Goal: Task Accomplishment & Management: Use online tool/utility

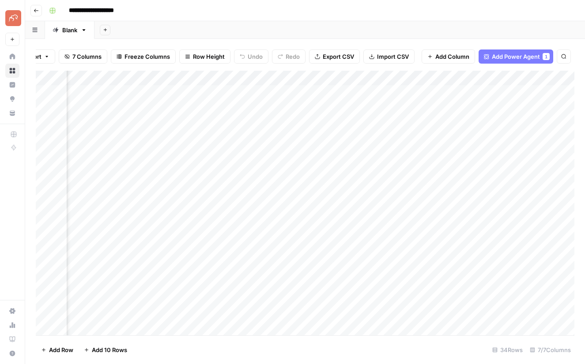
scroll to position [0, 69]
click at [235, 91] on div "Add Column" at bounding box center [305, 203] width 538 height 264
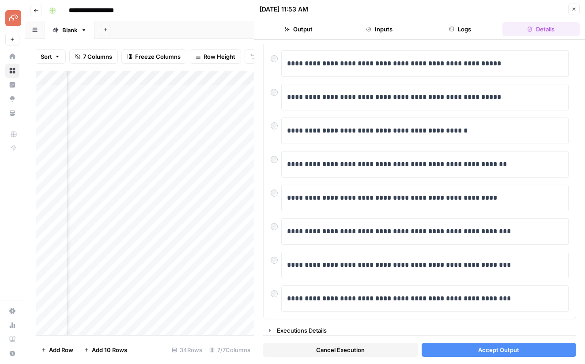
scroll to position [130, 0]
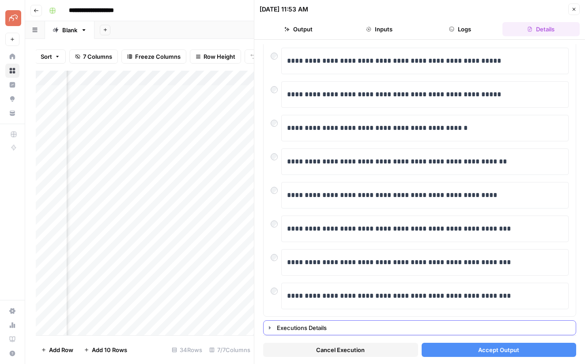
click at [320, 326] on div "Executions Details" at bounding box center [423, 327] width 293 height 9
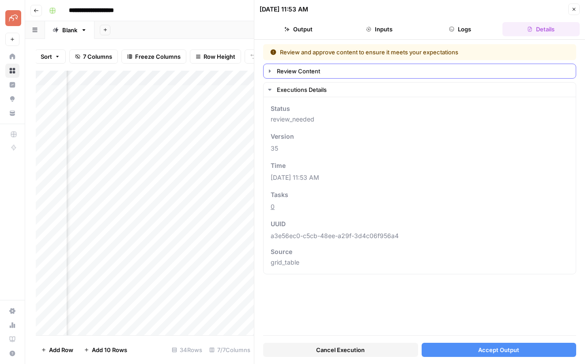
scroll to position [0, 0]
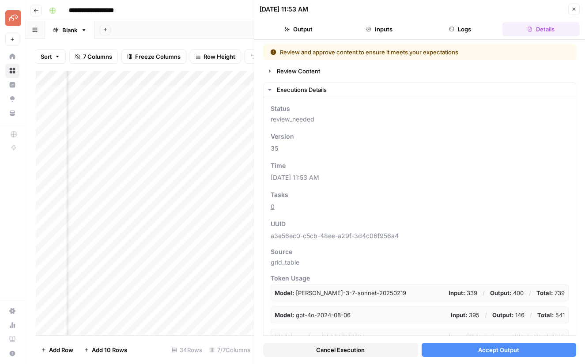
click at [484, 351] on span "Accept Output" at bounding box center [498, 349] width 41 height 9
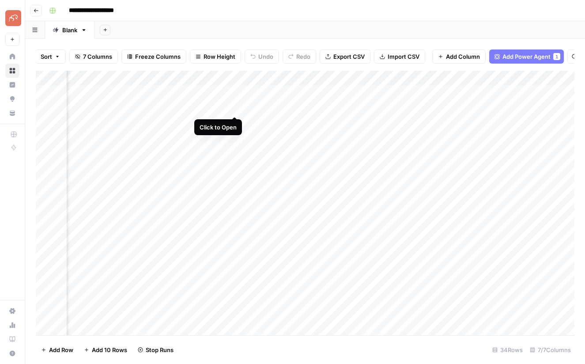
click at [233, 107] on div "Add Column" at bounding box center [305, 203] width 538 height 264
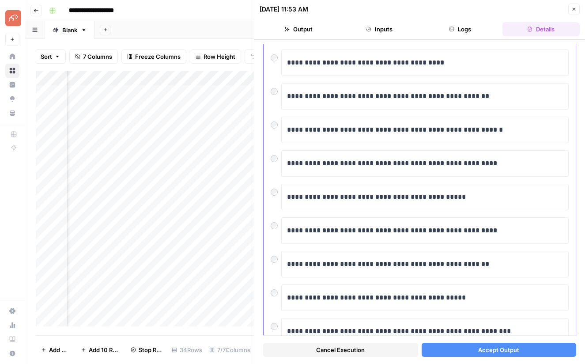
scroll to position [71, 0]
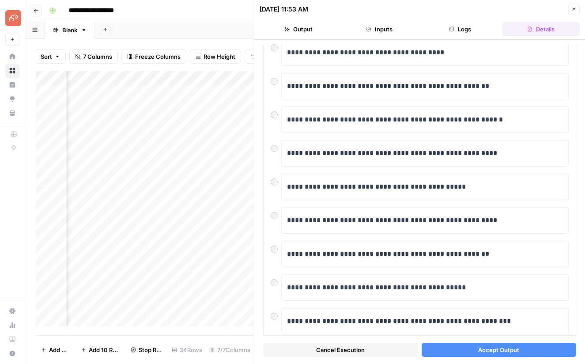
click at [485, 350] on span "Accept Output" at bounding box center [498, 349] width 41 height 9
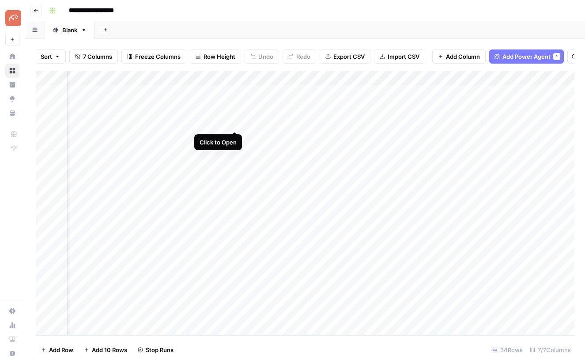
click at [236, 123] on div "Add Column" at bounding box center [305, 203] width 538 height 264
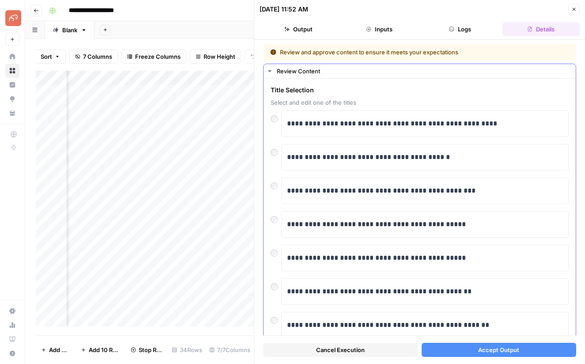
click at [279, 225] on div "**********" at bounding box center [419, 224] width 298 height 26
drag, startPoint x: 478, startPoint y: 349, endPoint x: 485, endPoint y: 351, distance: 7.4
click at [478, 349] on span "Accept Output" at bounding box center [498, 349] width 41 height 9
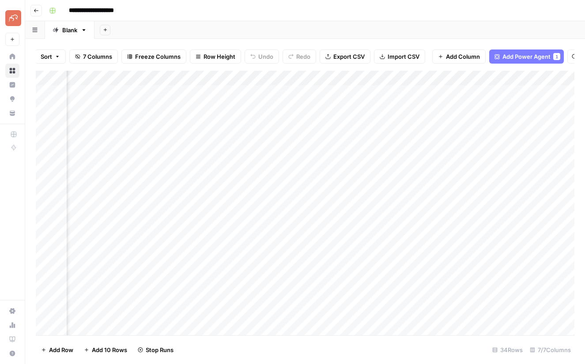
click at [233, 136] on div "Add Column" at bounding box center [305, 203] width 538 height 264
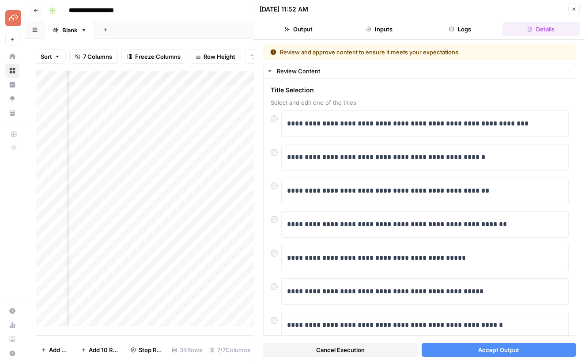
click at [466, 352] on button "Accept Output" at bounding box center [498, 349] width 155 height 14
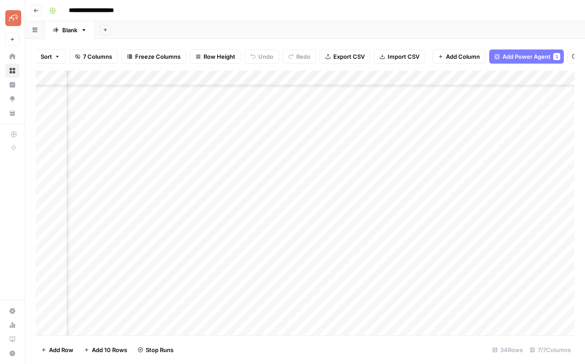
scroll to position [96, 61]
click at [241, 205] on div "Add Column" at bounding box center [305, 203] width 538 height 264
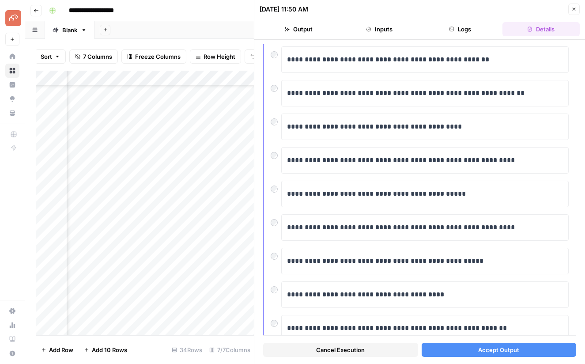
scroll to position [130, 0]
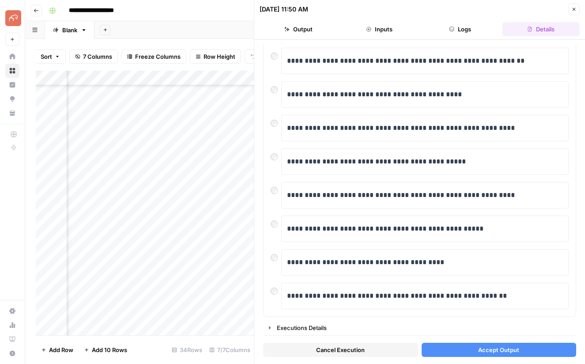
drag, startPoint x: 493, startPoint y: 349, endPoint x: 498, endPoint y: 350, distance: 4.9
click at [493, 349] on span "Accept Output" at bounding box center [498, 349] width 41 height 9
click at [244, 221] on div "Add Column" at bounding box center [145, 203] width 218 height 264
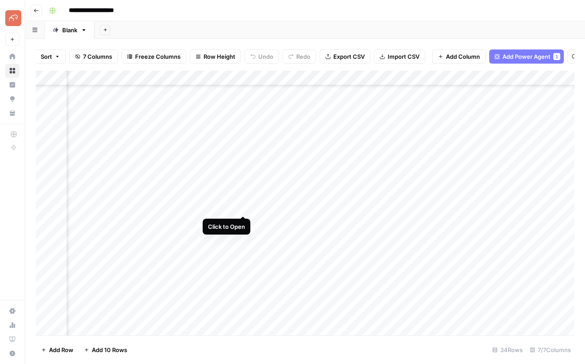
click at [244, 205] on div "Add Column" at bounding box center [305, 203] width 538 height 264
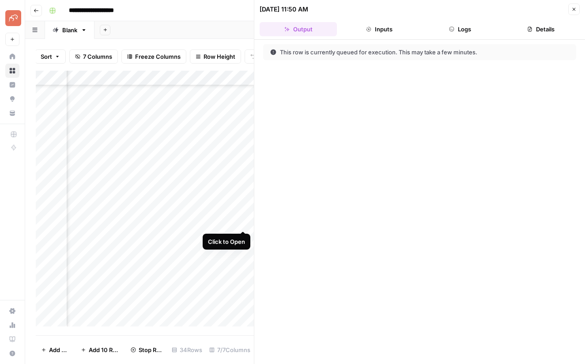
click at [241, 221] on div "Add Column" at bounding box center [145, 198] width 218 height 255
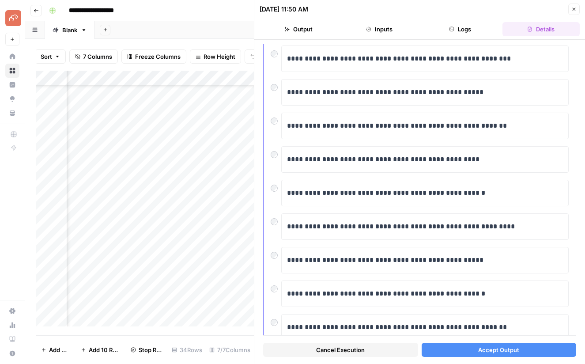
scroll to position [130, 0]
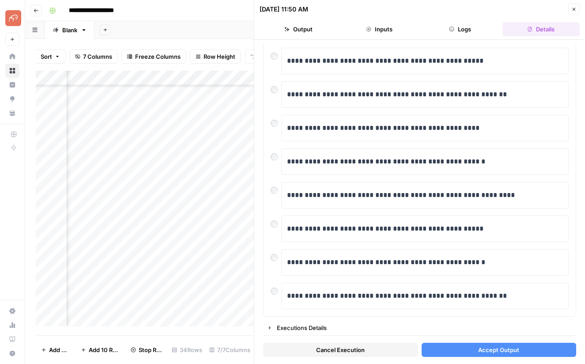
click at [500, 352] on span "Accept Output" at bounding box center [498, 349] width 41 height 9
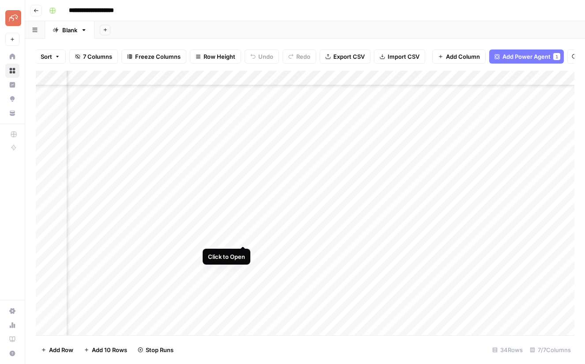
click at [244, 237] on div "Add Column" at bounding box center [305, 203] width 538 height 264
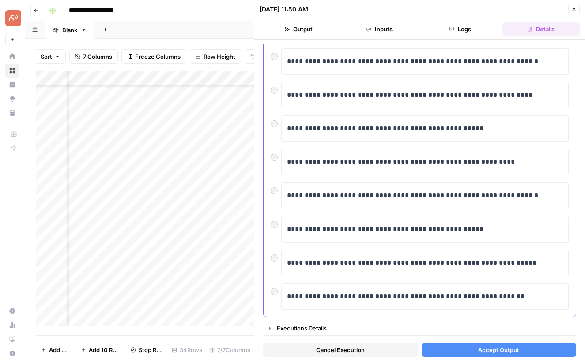
scroll to position [83, 0]
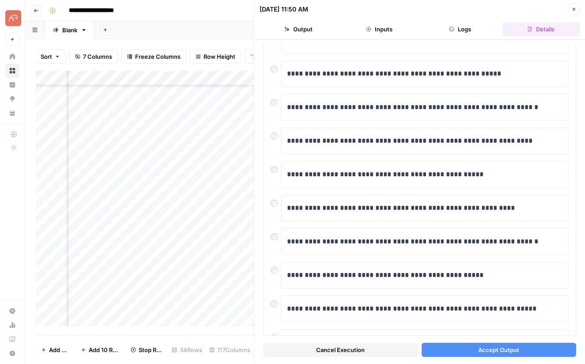
click at [492, 346] on span "Accept Output" at bounding box center [498, 349] width 41 height 9
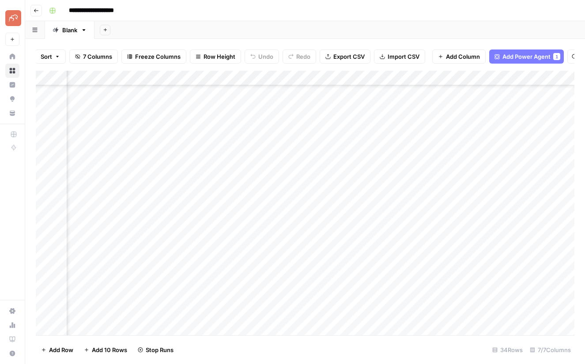
click at [243, 250] on div "Add Column" at bounding box center [305, 203] width 538 height 264
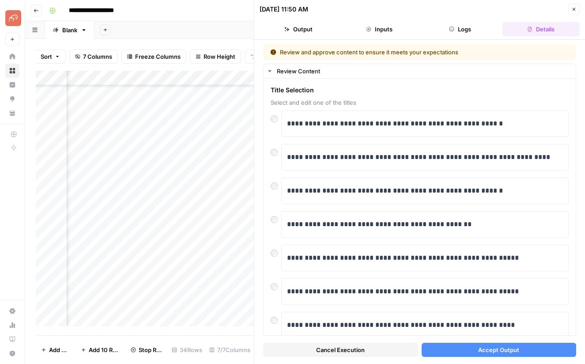
click at [478, 350] on span "Accept Output" at bounding box center [498, 349] width 41 height 9
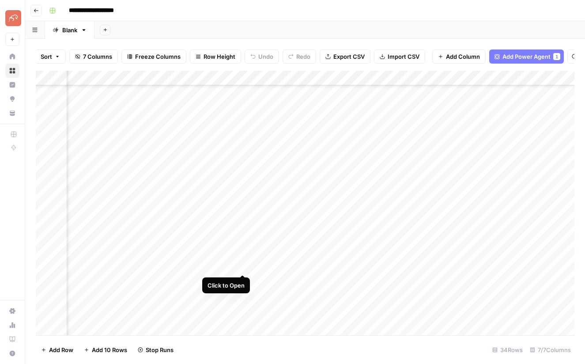
click at [242, 265] on div "Add Column" at bounding box center [305, 203] width 538 height 264
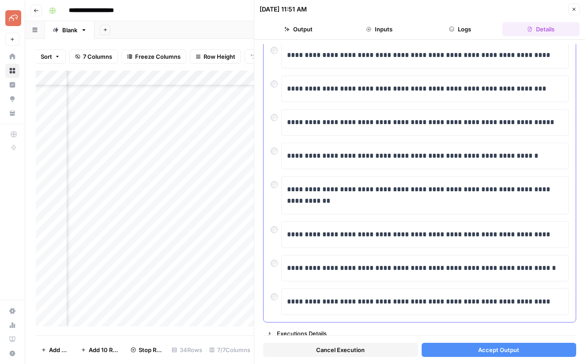
scroll to position [135, 0]
click at [497, 349] on span "Accept Output" at bounding box center [498, 349] width 41 height 9
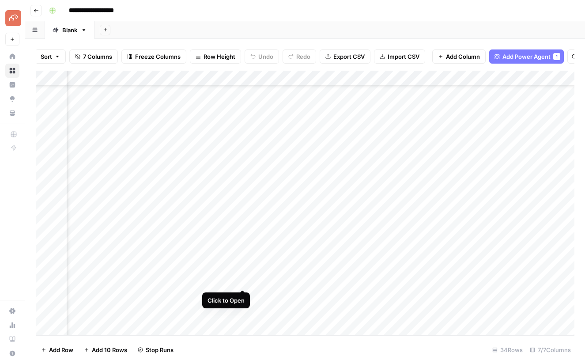
click at [241, 280] on div "Add Column" at bounding box center [305, 203] width 538 height 264
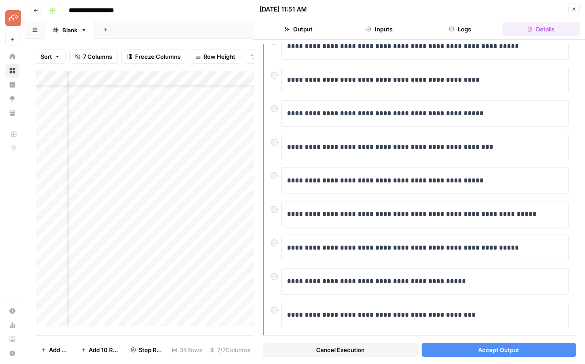
scroll to position [77, 0]
click at [495, 349] on span "Accept Output" at bounding box center [498, 349] width 41 height 9
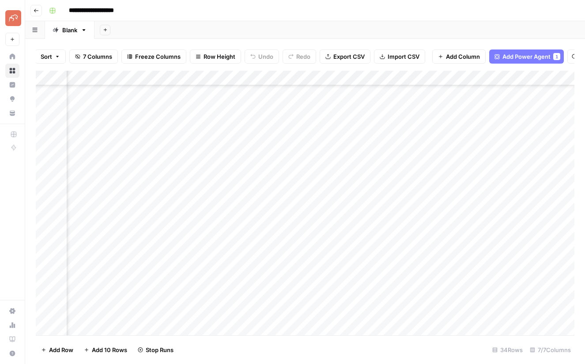
scroll to position [171, 61]
click at [240, 220] on div "Add Column" at bounding box center [305, 203] width 538 height 264
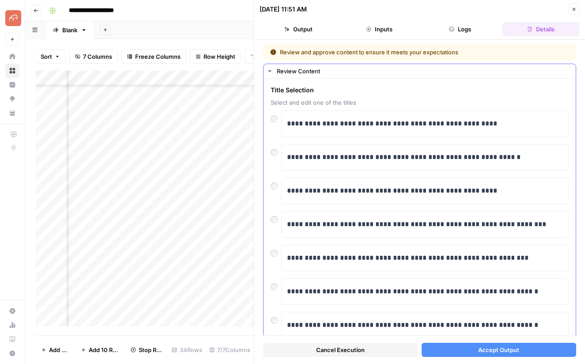
scroll to position [176, 82]
click at [476, 349] on button "Accept Output" at bounding box center [498, 349] width 155 height 14
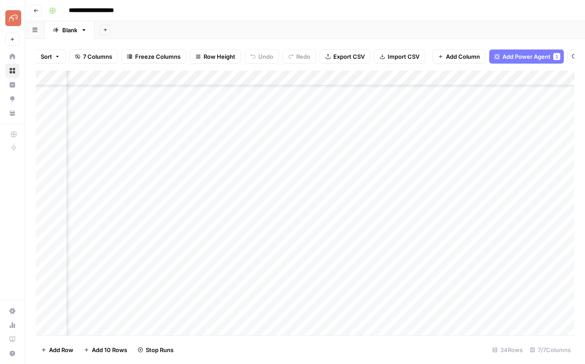
scroll to position [189, 83]
click at [220, 220] on div "Add Column" at bounding box center [305, 203] width 538 height 264
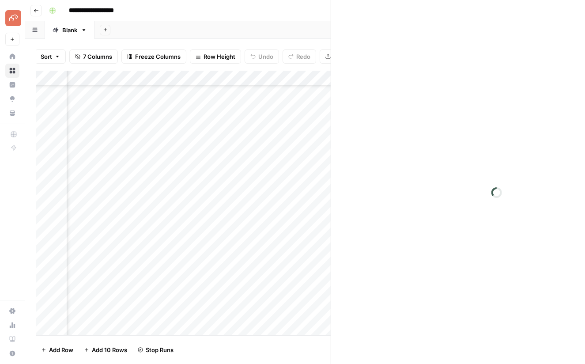
scroll to position [190, 80]
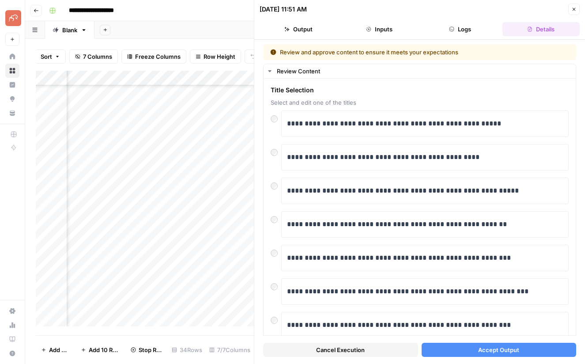
drag, startPoint x: 470, startPoint y: 350, endPoint x: 474, endPoint y: 350, distance: 4.4
click at [470, 350] on button "Accept Output" at bounding box center [498, 349] width 155 height 14
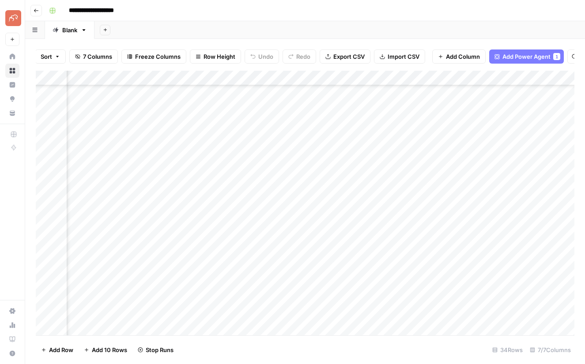
click at [224, 232] on div "Add Column" at bounding box center [305, 203] width 538 height 264
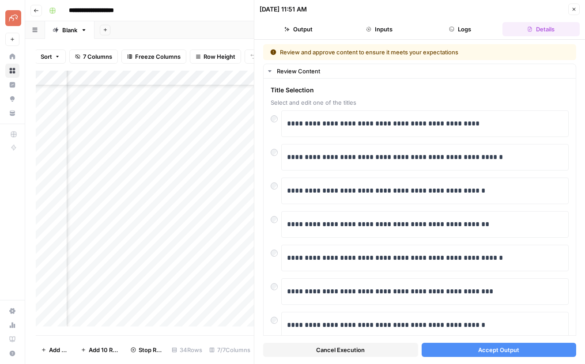
click at [464, 354] on button "Accept Output" at bounding box center [498, 349] width 155 height 14
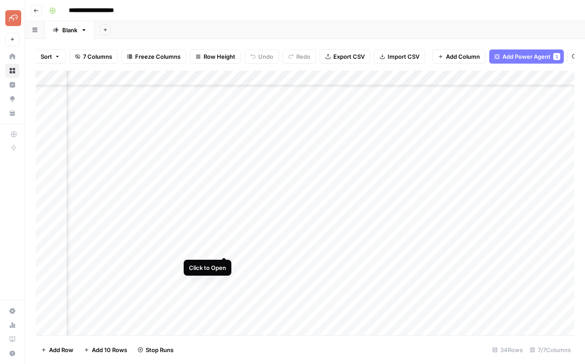
click at [223, 249] on div "Add Column" at bounding box center [305, 203] width 538 height 264
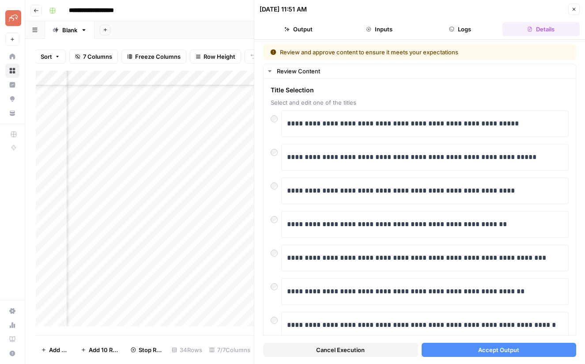
click at [500, 351] on span "Accept Output" at bounding box center [498, 349] width 41 height 9
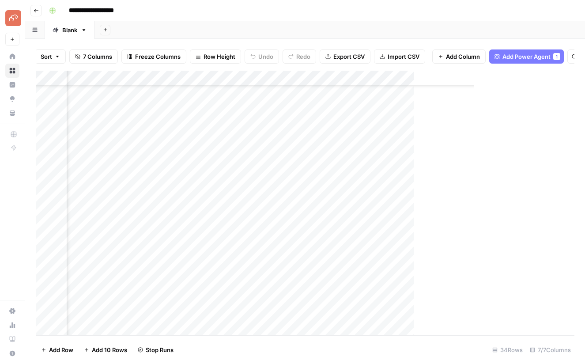
scroll to position [275, 80]
click at [225, 177] on div "Add Column" at bounding box center [305, 203] width 538 height 264
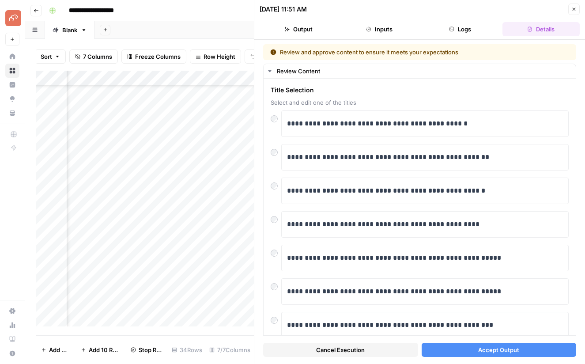
click at [464, 350] on button "Accept Output" at bounding box center [498, 349] width 155 height 14
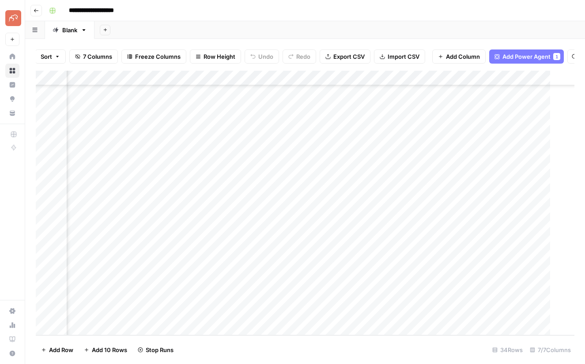
click at [226, 193] on div "Add Column" at bounding box center [310, 203] width 549 height 264
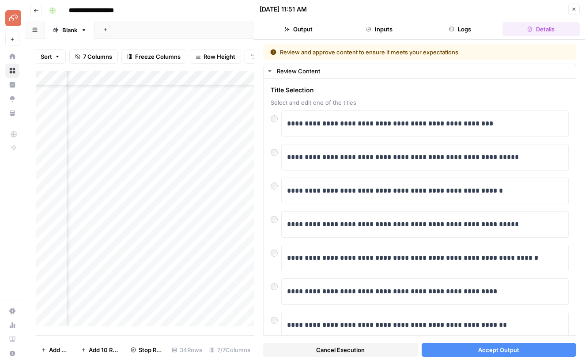
click at [495, 352] on span "Accept Output" at bounding box center [498, 349] width 41 height 9
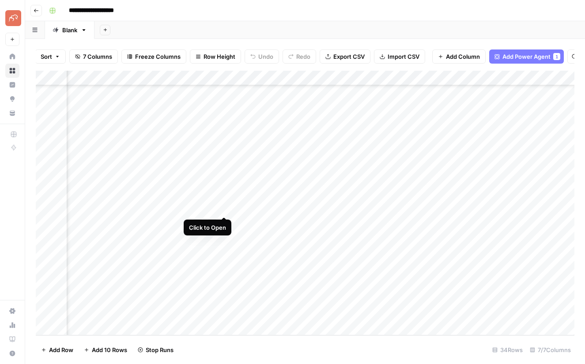
click at [225, 209] on div "Add Column" at bounding box center [305, 203] width 538 height 264
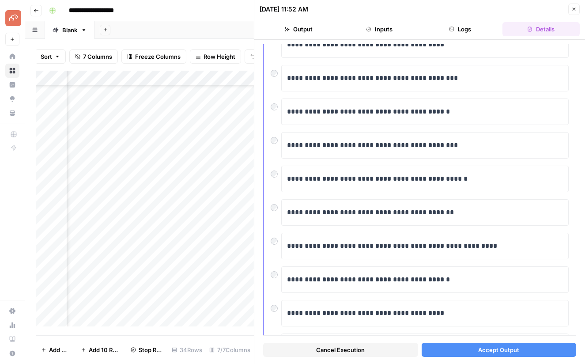
scroll to position [79, 0]
click at [474, 351] on button "Accept Output" at bounding box center [498, 349] width 155 height 14
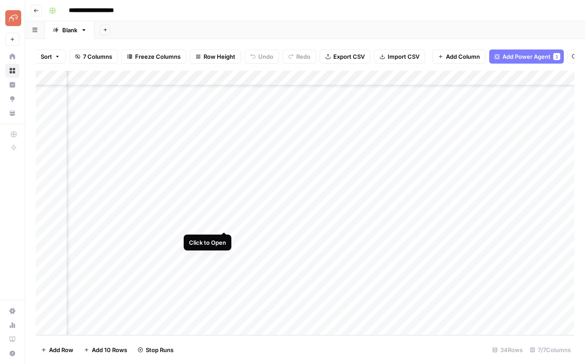
click at [222, 222] on div "Add Column" at bounding box center [305, 203] width 538 height 264
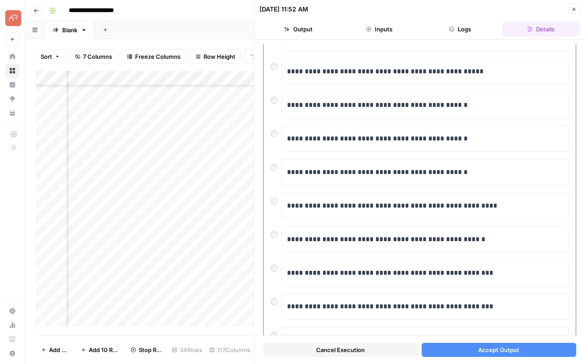
scroll to position [84, 0]
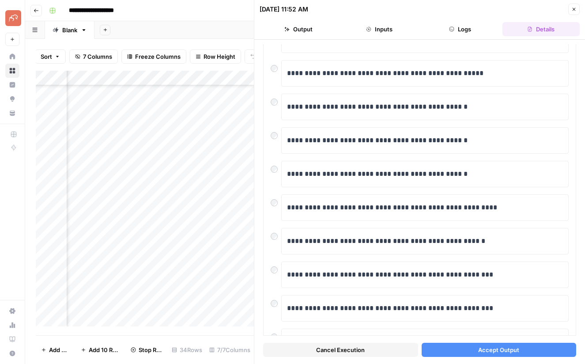
drag, startPoint x: 442, startPoint y: 353, endPoint x: 429, endPoint y: 348, distance: 13.8
click at [442, 353] on button "Accept Output" at bounding box center [498, 349] width 155 height 14
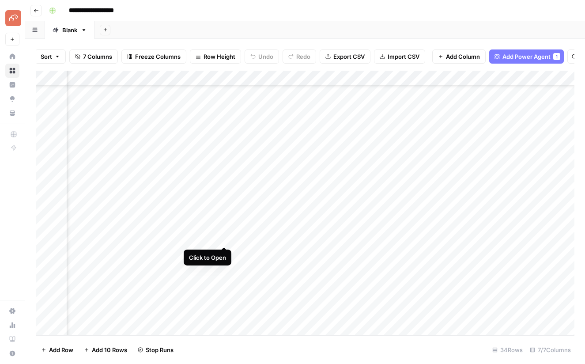
click at [224, 236] on div "Add Column" at bounding box center [305, 203] width 538 height 264
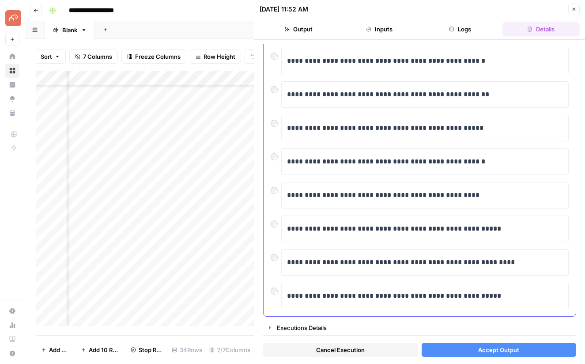
scroll to position [128, 0]
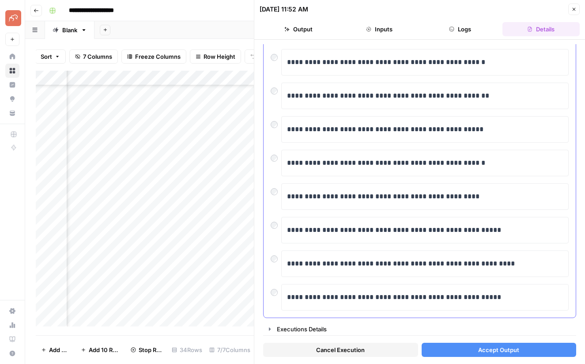
click at [279, 159] on div at bounding box center [275, 156] width 11 height 12
drag, startPoint x: 521, startPoint y: 359, endPoint x: 514, endPoint y: 349, distance: 11.6
click at [520, 356] on div "Cancel Execution Accept Output" at bounding box center [419, 347] width 313 height 24
click at [514, 349] on span "Accept Output" at bounding box center [498, 349] width 41 height 9
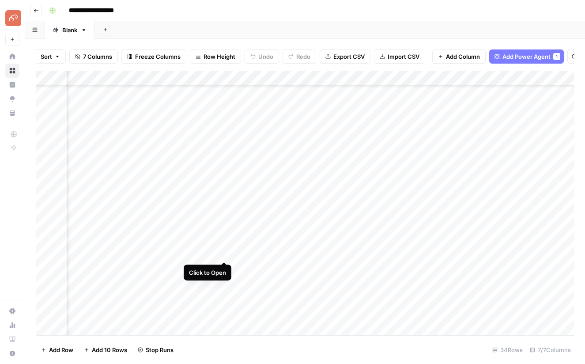
click at [222, 251] on div "Add Column" at bounding box center [305, 203] width 538 height 264
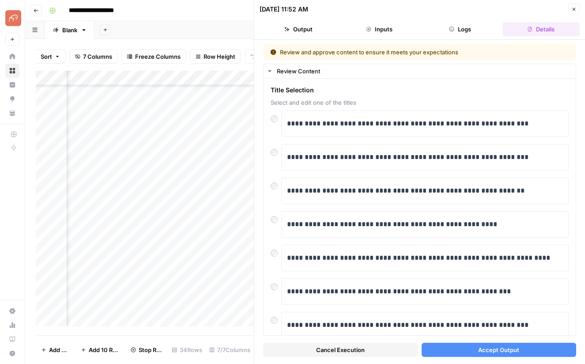
drag, startPoint x: 462, startPoint y: 349, endPoint x: 311, endPoint y: 310, distance: 156.2
click at [462, 349] on button "Accept Output" at bounding box center [498, 349] width 155 height 14
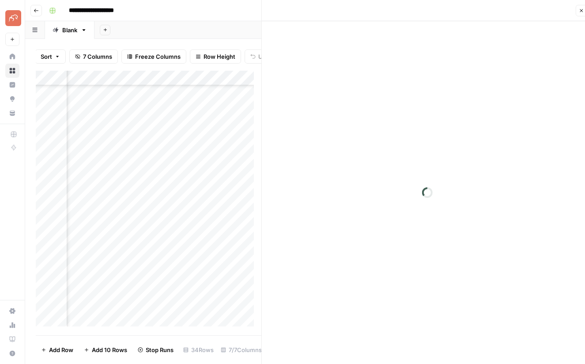
click at [224, 268] on div "Add Column" at bounding box center [150, 198] width 229 height 255
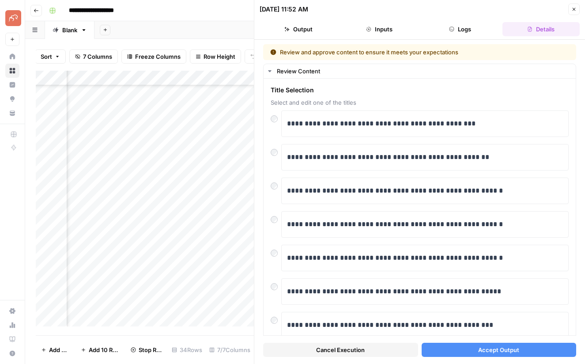
drag, startPoint x: 482, startPoint y: 349, endPoint x: 359, endPoint y: 311, distance: 128.5
click at [482, 349] on span "Accept Output" at bounding box center [498, 349] width 41 height 9
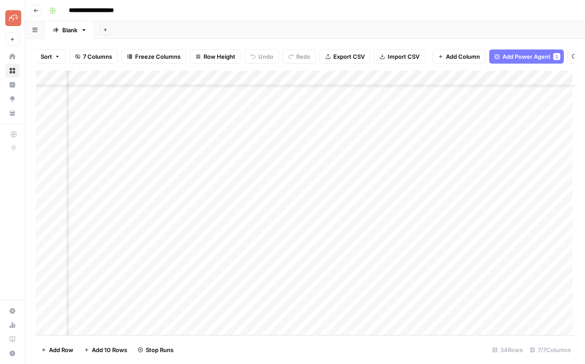
click at [222, 283] on div "Add Column" at bounding box center [310, 203] width 549 height 264
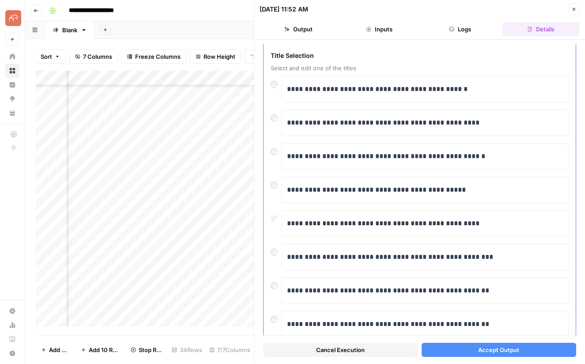
scroll to position [47, 0]
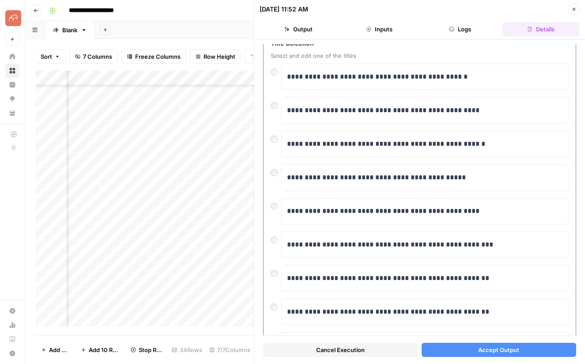
click at [278, 307] on div at bounding box center [275, 304] width 11 height 12
drag, startPoint x: 472, startPoint y: 352, endPoint x: 577, endPoint y: 354, distance: 105.0
click at [471, 352] on button "Accept Output" at bounding box center [498, 349] width 155 height 14
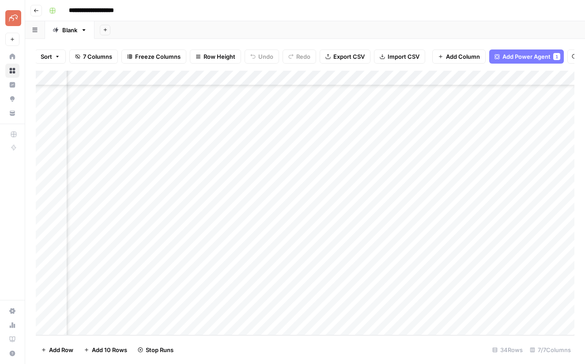
click at [225, 297] on div "Add Column" at bounding box center [305, 203] width 538 height 264
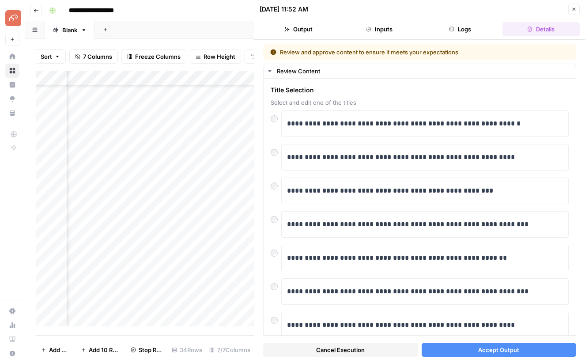
click at [471, 349] on button "Accept Output" at bounding box center [498, 349] width 155 height 14
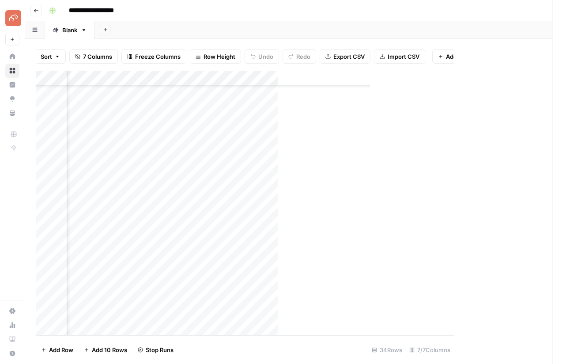
click at [222, 304] on div "Add Column" at bounding box center [230, 203] width 388 height 264
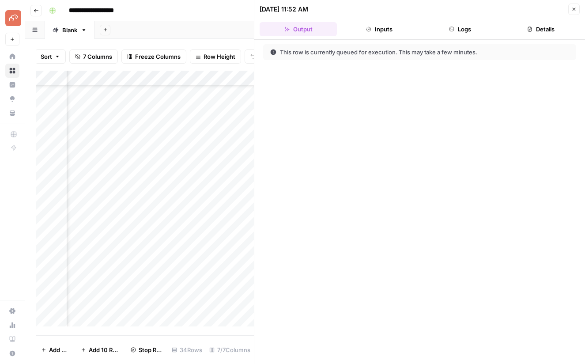
click at [223, 313] on div "Add Column" at bounding box center [145, 198] width 218 height 255
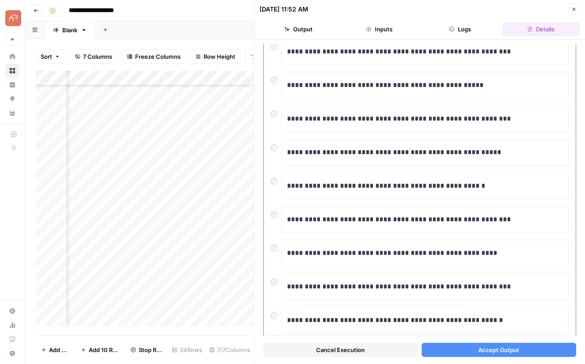
scroll to position [130, 0]
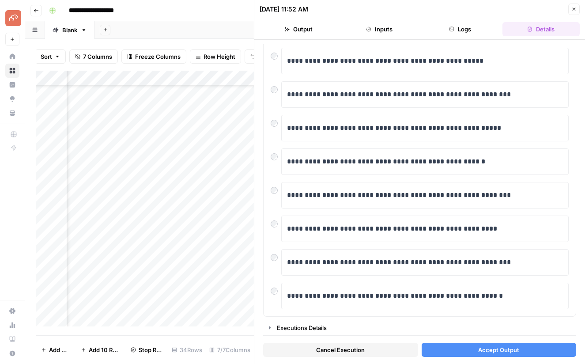
drag, startPoint x: 490, startPoint y: 351, endPoint x: 197, endPoint y: 230, distance: 316.7
click at [490, 351] on span "Accept Output" at bounding box center [498, 349] width 41 height 9
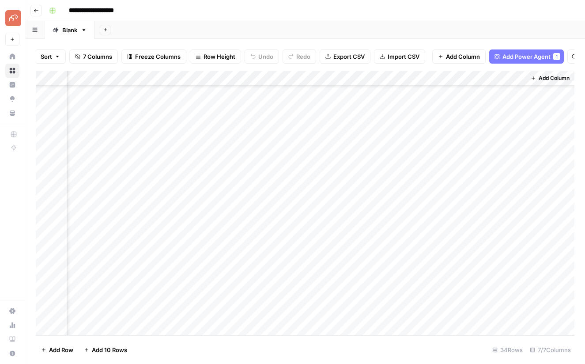
scroll to position [0, 287]
click at [345, 137] on div "Add Column" at bounding box center [305, 203] width 538 height 264
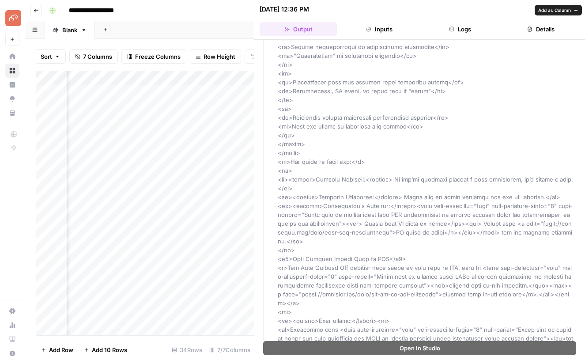
scroll to position [750, 0]
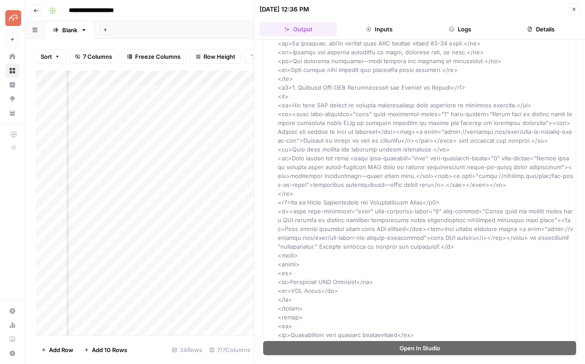
click at [572, 8] on icon "button" at bounding box center [573, 9] width 3 height 3
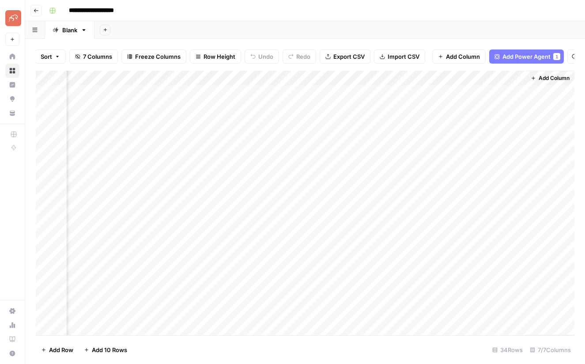
scroll to position [0, 277]
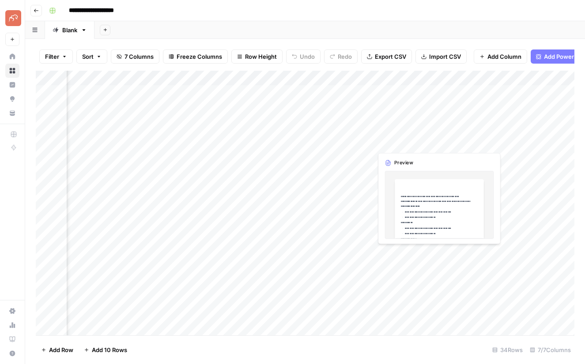
scroll to position [0, 287]
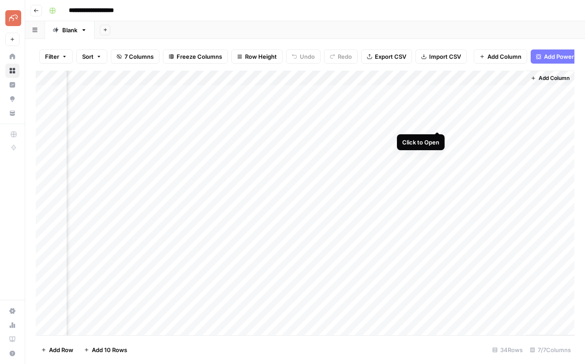
click at [437, 122] on div "Add Column" at bounding box center [305, 203] width 538 height 264
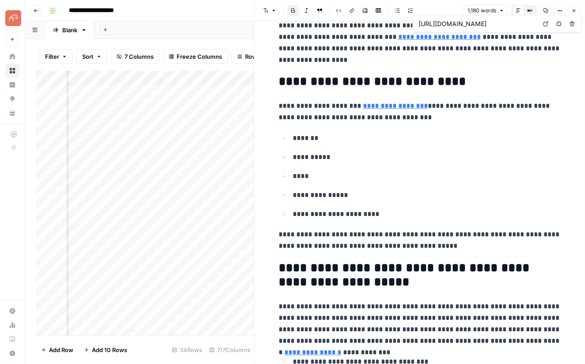
scroll to position [1613, 0]
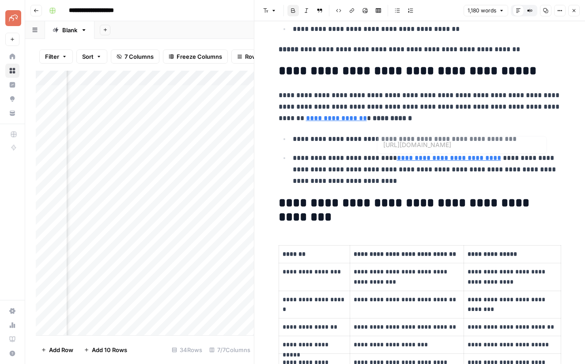
type input "https://pettable.com/blog/esa-in-no-pet-apartment"
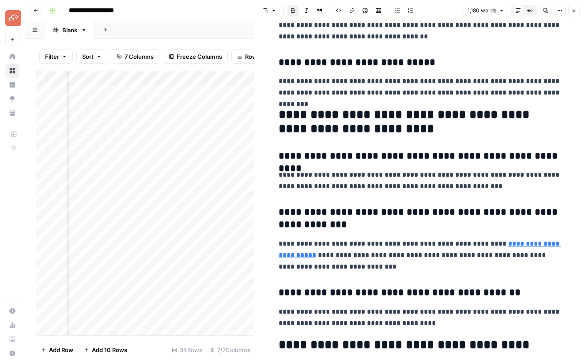
scroll to position [2306, 0]
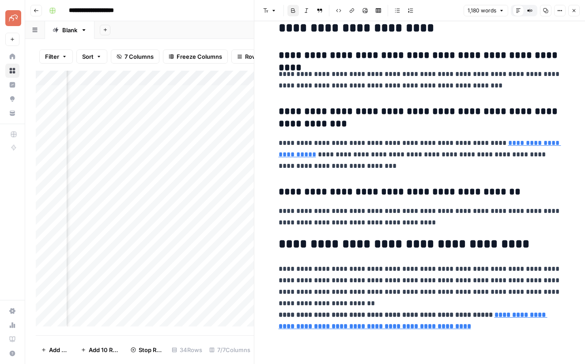
click at [575, 9] on icon "button" at bounding box center [573, 10] width 5 height 5
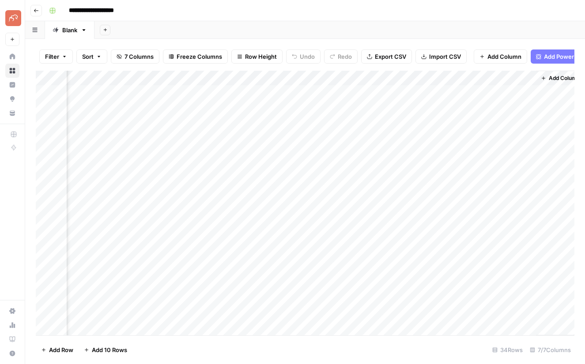
scroll to position [0, 287]
click at [500, 55] on span "Add Column" at bounding box center [504, 56] width 34 height 9
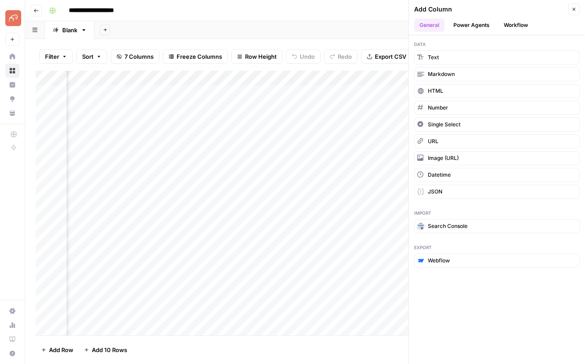
click at [461, 21] on button "Power Agents" at bounding box center [471, 25] width 47 height 13
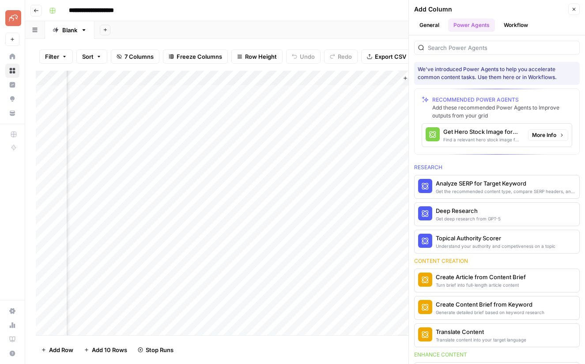
scroll to position [0, 415]
click at [577, 11] on button "Close" at bounding box center [573, 9] width 11 height 11
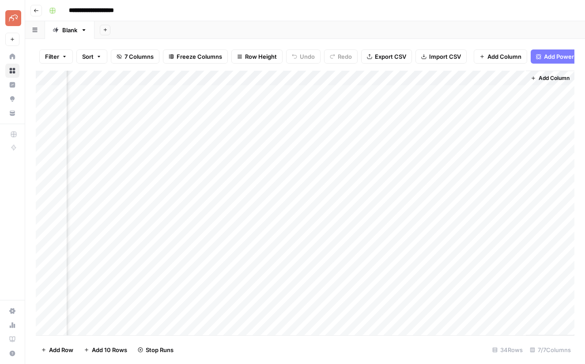
click at [546, 56] on span "Add Power Agent" at bounding box center [568, 56] width 48 height 9
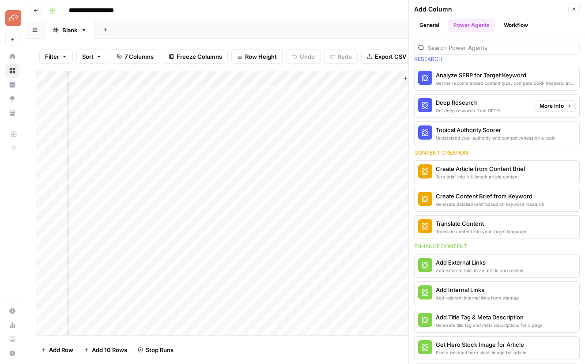
scroll to position [106, 0]
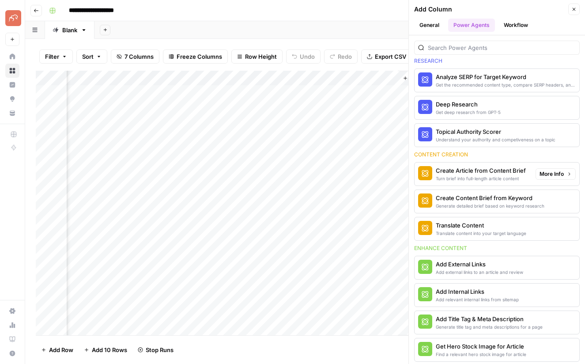
click at [508, 173] on div "Create Article from Content Brief" at bounding box center [480, 170] width 90 height 9
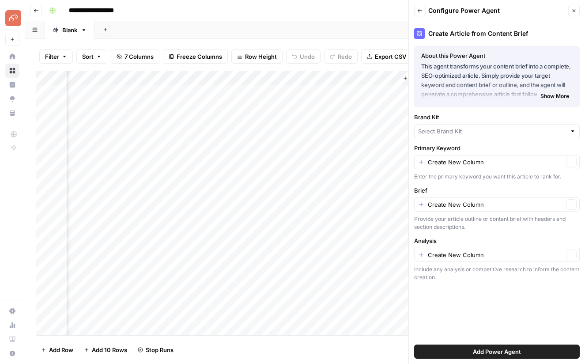
type input "Pettable"
click at [464, 161] on input "Primary Keyword" at bounding box center [494, 162] width 135 height 9
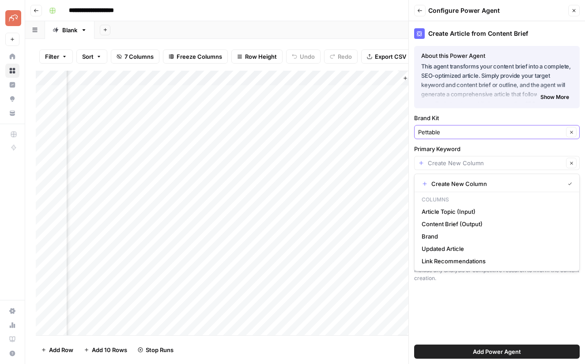
type input "Create New Column"
click at [496, 132] on input "Brand Kit" at bounding box center [490, 131] width 145 height 9
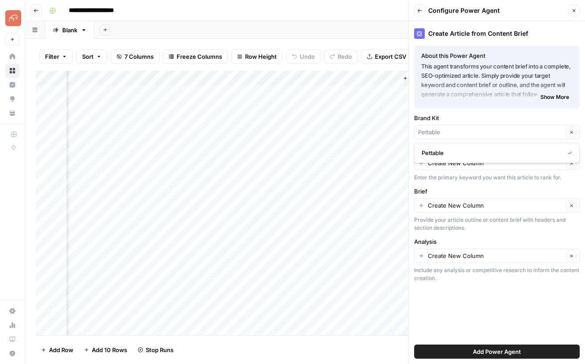
type input "Pettable"
click at [457, 200] on div "Create New Column Clear" at bounding box center [496, 205] width 165 height 14
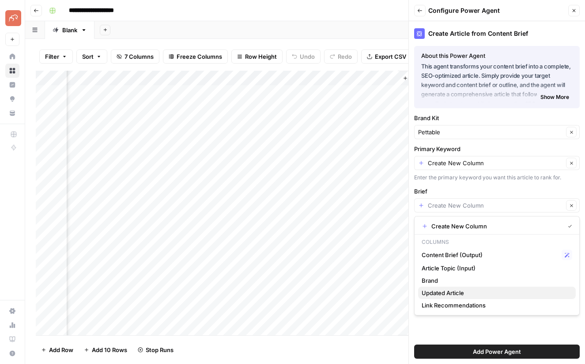
click at [469, 294] on span "Updated Article" at bounding box center [494, 292] width 147 height 9
type input "Updated Article"
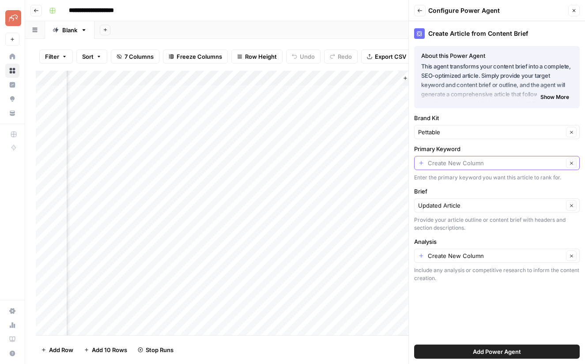
click at [460, 165] on input "Primary Keyword" at bounding box center [494, 162] width 135 height 9
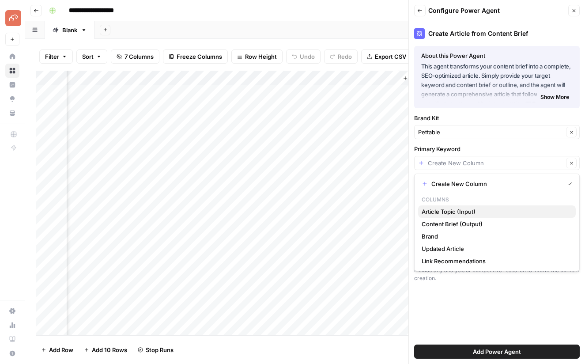
click at [457, 212] on span "Article Topic (Input)" at bounding box center [494, 211] width 147 height 9
type input "Article Topic (Input)"
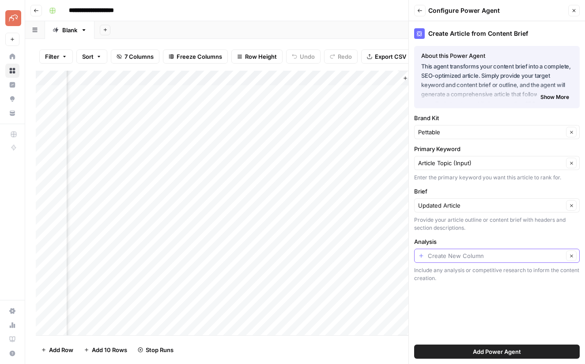
click at [465, 253] on input "Analysis" at bounding box center [494, 255] width 135 height 9
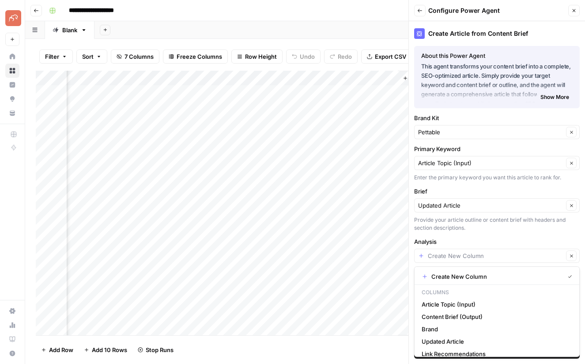
scroll to position [7, 0]
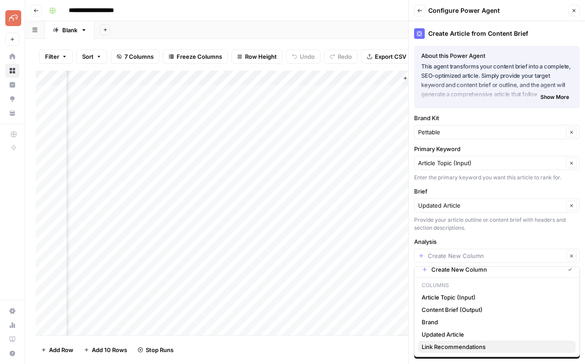
click at [460, 349] on span "Link Recommendations" at bounding box center [494, 346] width 147 height 9
type input "Link Recommendations"
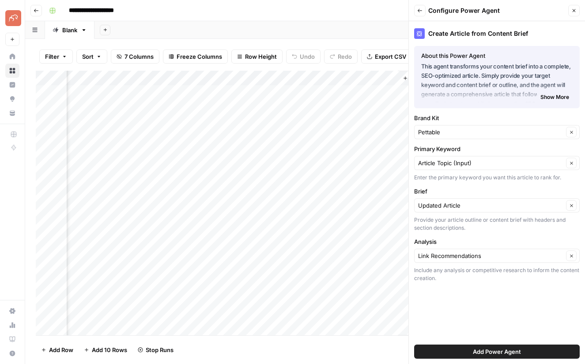
click at [473, 352] on span "Add Power Agent" at bounding box center [496, 351] width 48 height 9
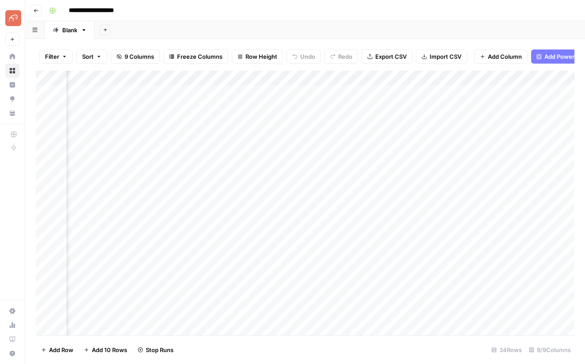
scroll to position [0, 417]
click at [461, 123] on div "Add Column" at bounding box center [305, 203] width 538 height 264
click at [463, 138] on div "Add Column" at bounding box center [305, 203] width 538 height 264
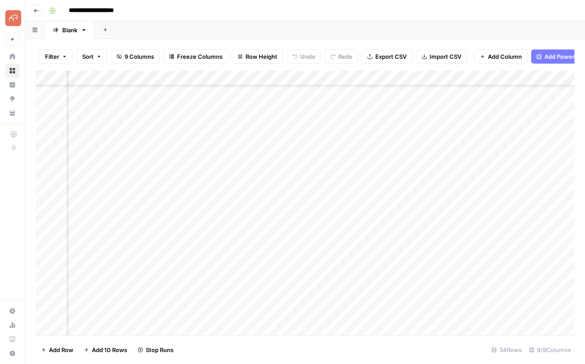
click at [459, 186] on div "Add Column" at bounding box center [305, 203] width 538 height 264
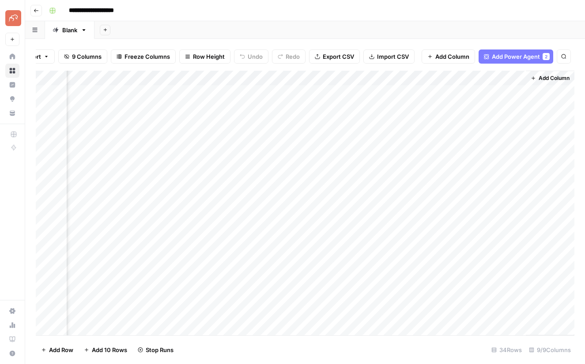
click at [527, 60] on span "Add Power Agent" at bounding box center [515, 56] width 48 height 9
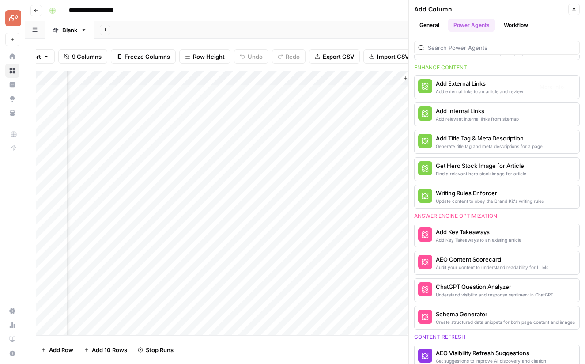
scroll to position [312, 0]
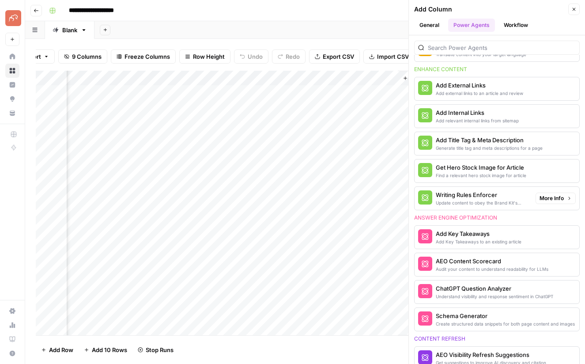
click at [548, 195] on span "More Info" at bounding box center [551, 198] width 24 height 8
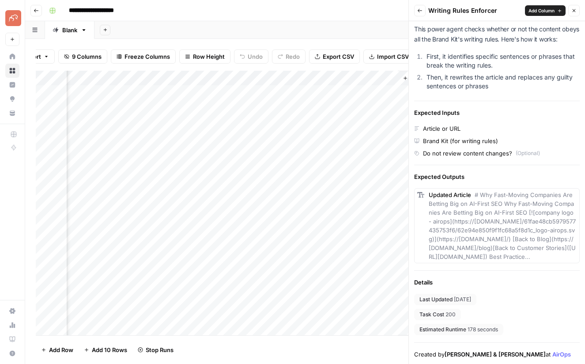
scroll to position [55, 0]
click at [573, 13] on button "Close" at bounding box center [573, 10] width 11 height 11
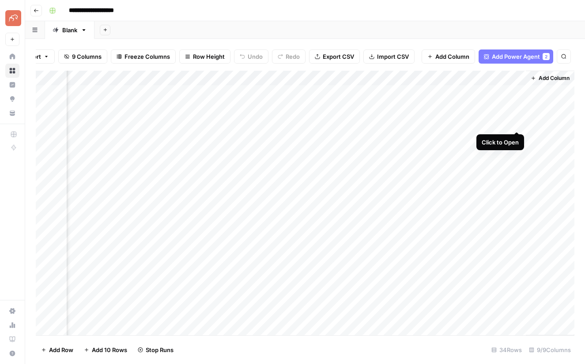
click at [518, 120] on div "Add Column" at bounding box center [305, 203] width 538 height 264
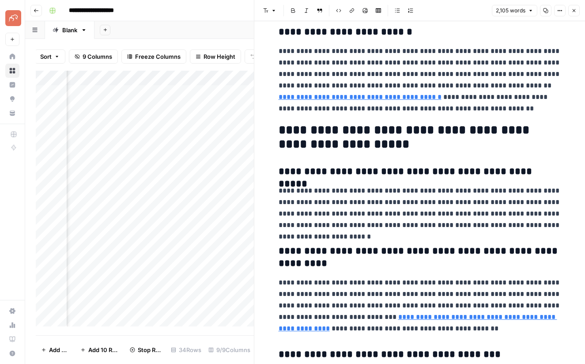
scroll to position [3013, 0]
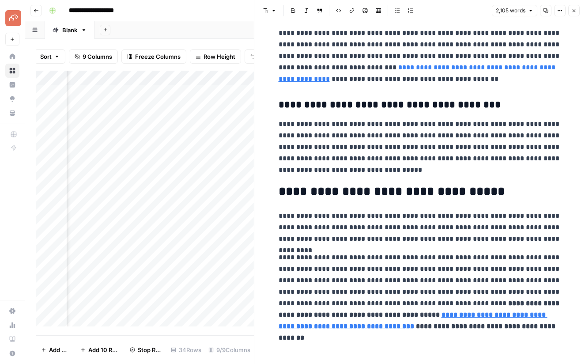
click at [577, 11] on button "Close" at bounding box center [573, 10] width 11 height 11
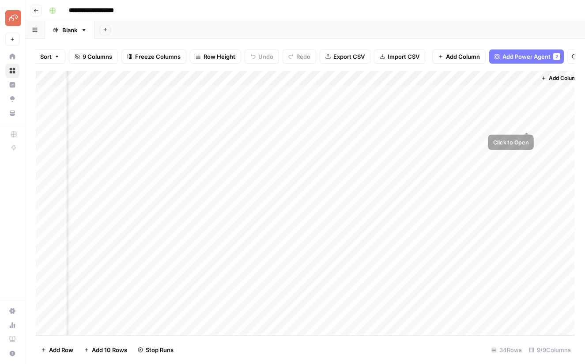
scroll to position [0, 498]
click at [544, 77] on span "Add Column" at bounding box center [553, 78] width 31 height 8
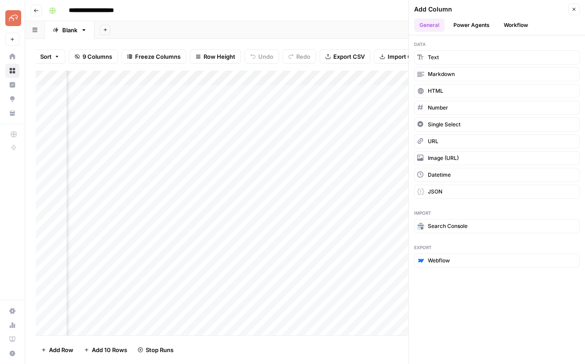
click at [516, 22] on button "Workflow" at bounding box center [515, 25] width 35 height 13
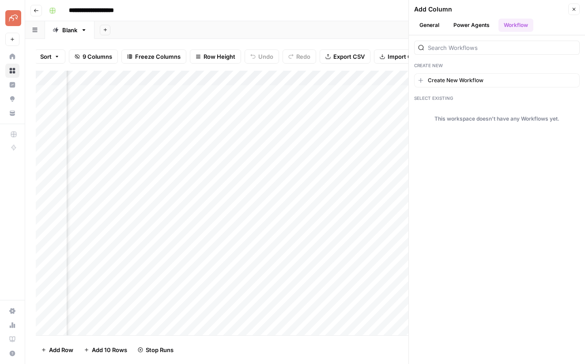
click at [424, 23] on button "General" at bounding box center [429, 25] width 30 height 13
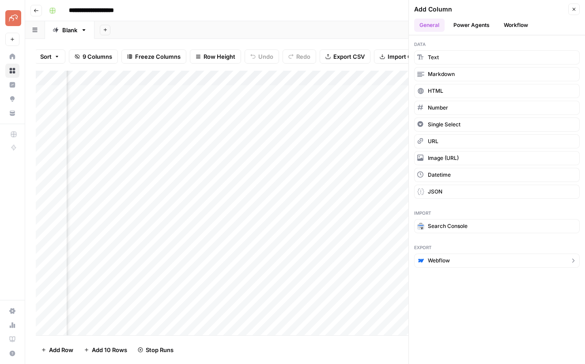
click at [453, 259] on button "Webflow" at bounding box center [496, 260] width 165 height 14
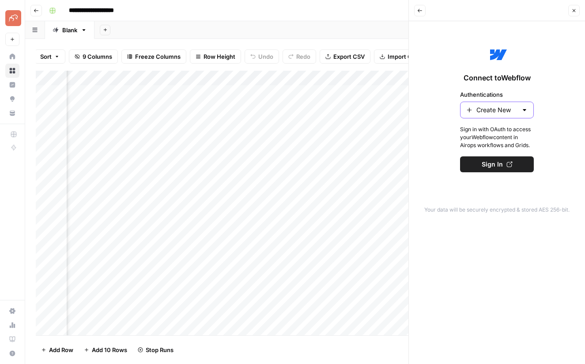
click at [511, 113] on input "Create New" at bounding box center [496, 109] width 41 height 9
type input "Create New"
drag, startPoint x: 410, startPoint y: 96, endPoint x: 431, endPoint y: 88, distance: 23.0
click at [410, 96] on div "Connect to Webflow Authentications Create New Sign in with OAuth to access your…" at bounding box center [497, 192] width 176 height 342
click at [571, 12] on icon "button" at bounding box center [573, 10] width 5 height 5
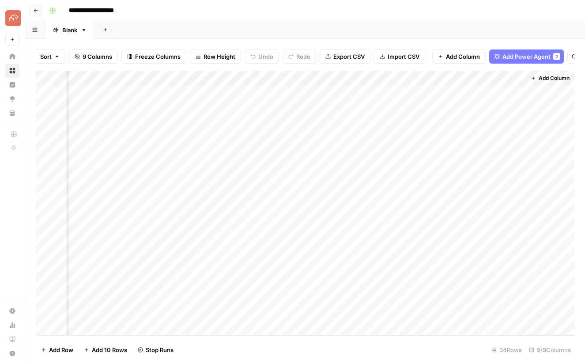
scroll to position [0, 46]
click at [513, 56] on span "Add Power Agent" at bounding box center [522, 56] width 48 height 9
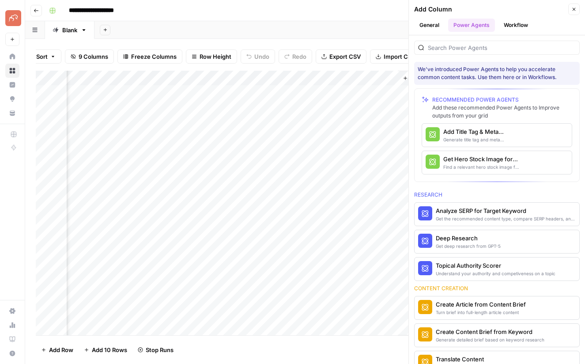
scroll to position [0, 626]
click at [466, 46] on input "search" at bounding box center [501, 47] width 148 height 9
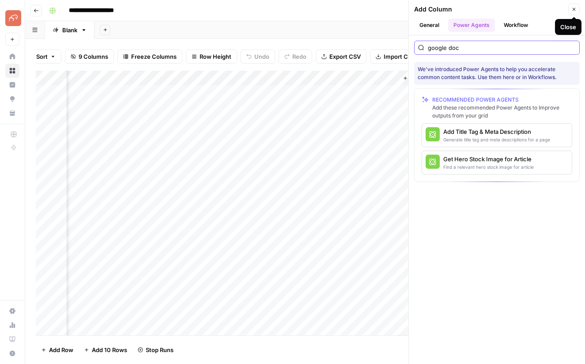
type input "google doc"
drag, startPoint x: 512, startPoint y: 22, endPoint x: 514, endPoint y: 26, distance: 5.2
click at [512, 22] on button "Workflow" at bounding box center [515, 25] width 35 height 13
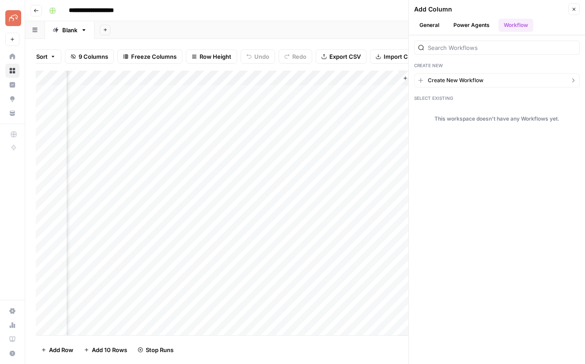
click at [478, 79] on span "Create New Workflow" at bounding box center [455, 80] width 56 height 8
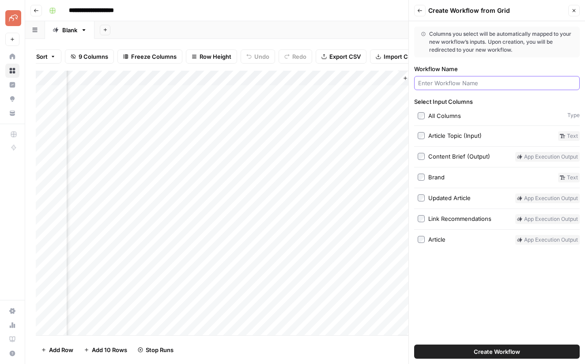
click at [446, 83] on input "Workflow Name" at bounding box center [496, 83] width 157 height 9
type input "Export to Google Docs"
click at [471, 352] on button "Create Workflow" at bounding box center [496, 351] width 165 height 14
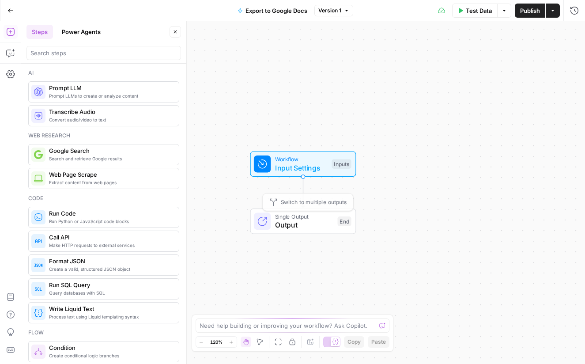
click at [295, 221] on span "Output" at bounding box center [304, 224] width 58 height 11
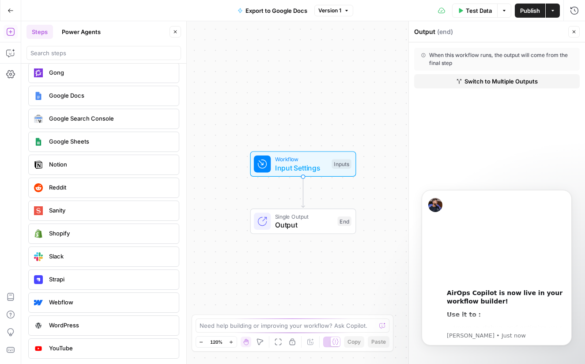
scroll to position [1848, 0]
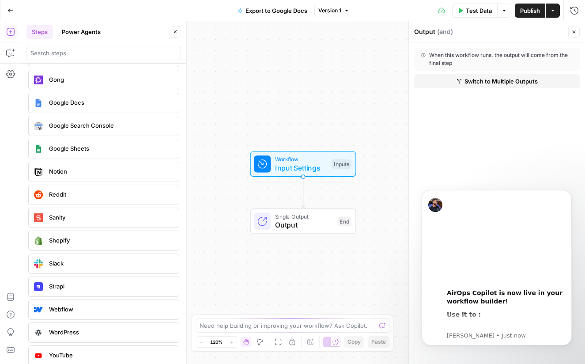
click at [88, 107] on div "Google Docs" at bounding box center [103, 103] width 144 height 14
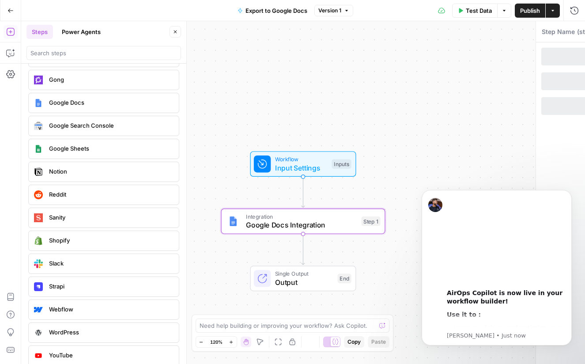
type textarea "Google Docs Integration"
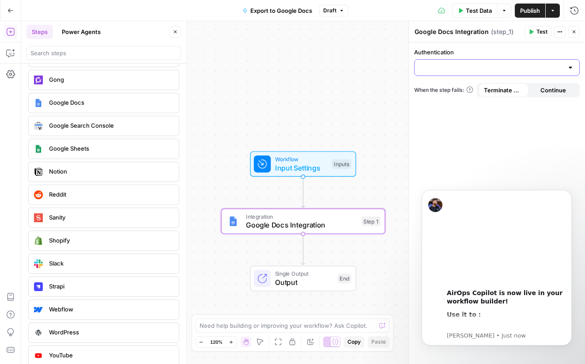
click at [462, 69] on input "Authentication" at bounding box center [491, 67] width 143 height 9
click at [447, 91] on span "Google Docs 1" at bounding box center [494, 89] width 147 height 9
type input "Google Docs 1"
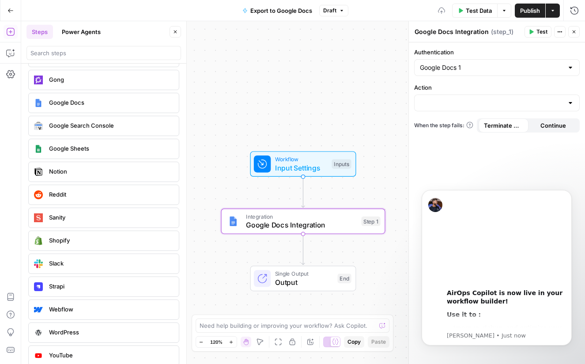
click at [436, 98] on div at bounding box center [496, 102] width 165 height 17
click at [442, 125] on span "Create Document" at bounding box center [494, 124] width 147 height 9
type input "Create Document"
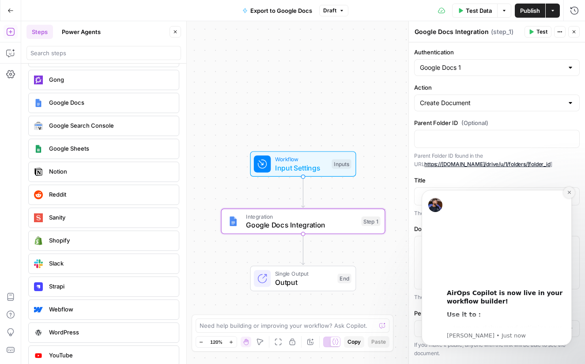
click at [567, 192] on icon "Dismiss notification" at bounding box center [568, 192] width 5 height 5
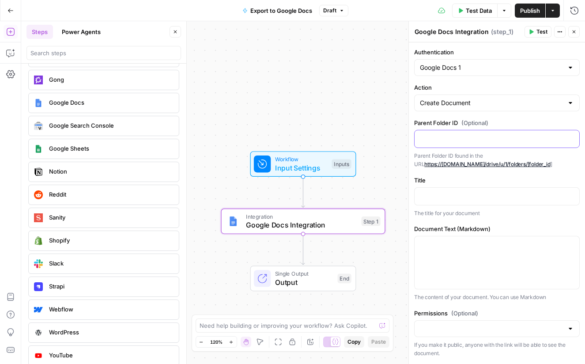
click at [493, 139] on p at bounding box center [497, 138] width 154 height 9
click at [569, 139] on icon "button" at bounding box center [571, 138] width 4 height 4
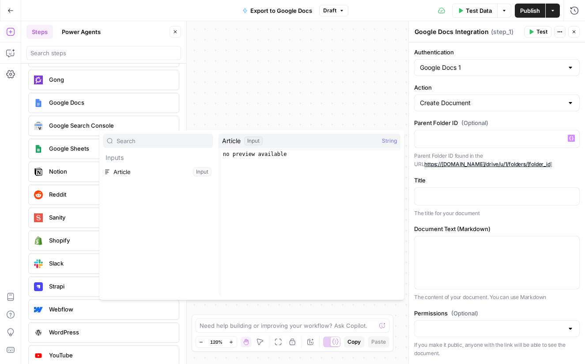
type textarea "**********"
drag, startPoint x: 276, startPoint y: 157, endPoint x: 246, endPoint y: 162, distance: 30.0
click at [276, 157] on div "no preview available" at bounding box center [310, 230] width 179 height 160
drag, startPoint x: 477, startPoint y: 139, endPoint x: 470, endPoint y: 139, distance: 7.1
click at [475, 139] on p at bounding box center [497, 138] width 154 height 9
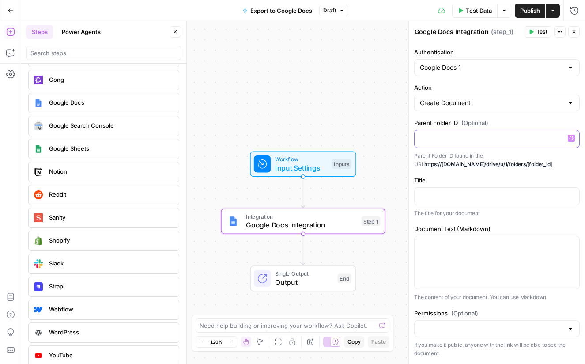
click at [466, 139] on p at bounding box center [497, 138] width 154 height 9
click at [453, 120] on label "Parent Folder ID (Optional)" at bounding box center [496, 122] width 165 height 9
click at [476, 161] on link "https://[DOMAIN_NAME]/drive/u/1/folders/[folder_id" at bounding box center [487, 164] width 126 height 7
click at [495, 139] on p at bounding box center [497, 138] width 154 height 9
click at [573, 139] on icon "button" at bounding box center [571, 138] width 4 height 4
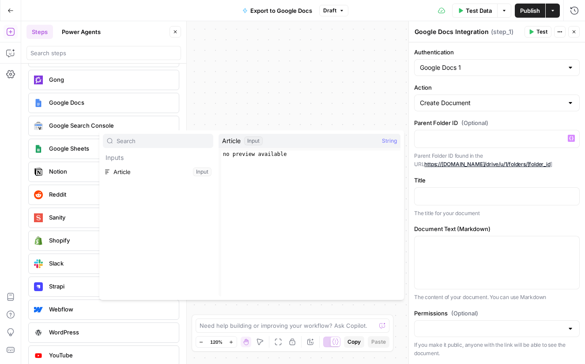
type input "s"
click at [486, 67] on input "Authentication" at bounding box center [491, 67] width 143 height 9
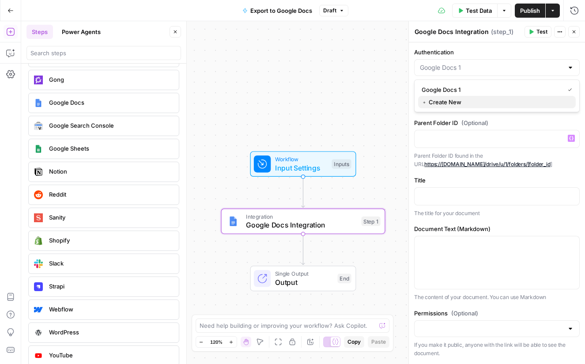
click at [441, 101] on span "﹢ Create New" at bounding box center [494, 101] width 147 height 9
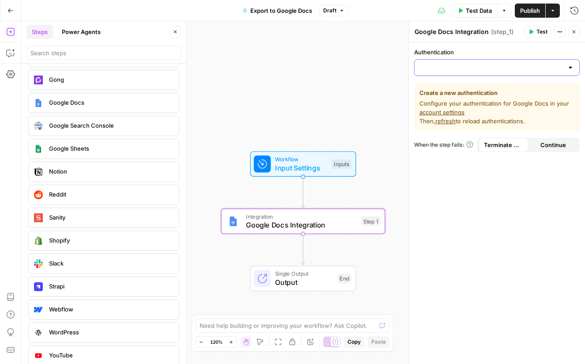
click at [448, 69] on input "Authentication" at bounding box center [491, 67] width 143 height 9
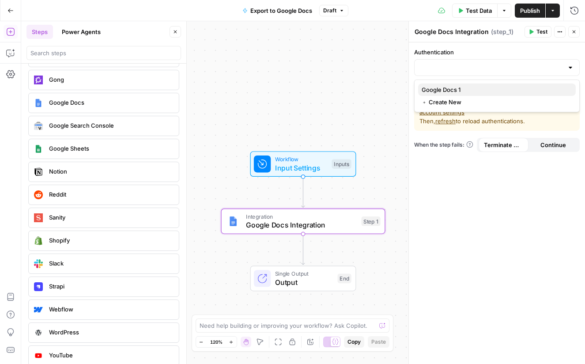
click at [454, 86] on span "Google Docs 1" at bounding box center [494, 89] width 147 height 9
type input "Google Docs 1"
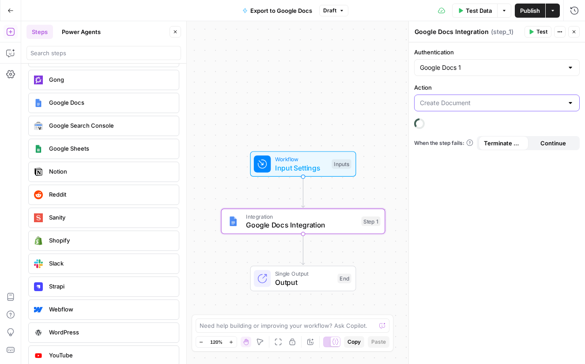
click at [451, 104] on input "Action" at bounding box center [491, 102] width 143 height 9
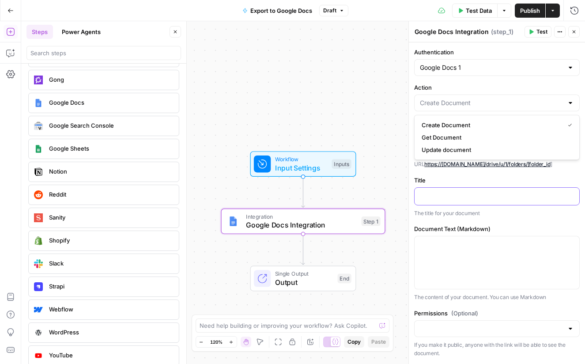
type input "Create Document"
click at [476, 195] on p at bounding box center [497, 195] width 154 height 9
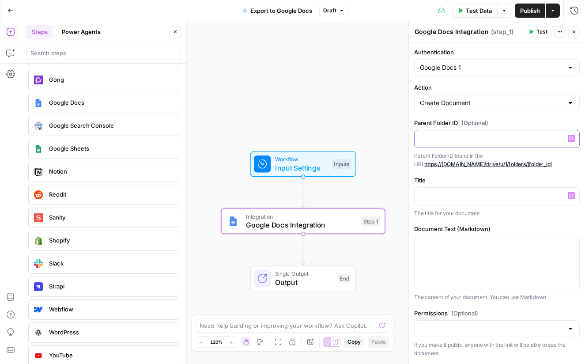
click at [432, 132] on div at bounding box center [496, 138] width 165 height 17
click at [451, 198] on p at bounding box center [497, 195] width 154 height 9
click at [569, 195] on icon "button" at bounding box center [571, 195] width 4 height 4
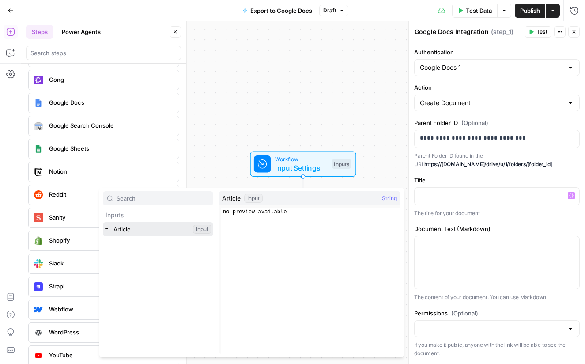
click at [124, 229] on button "Select variable Article" at bounding box center [158, 229] width 110 height 14
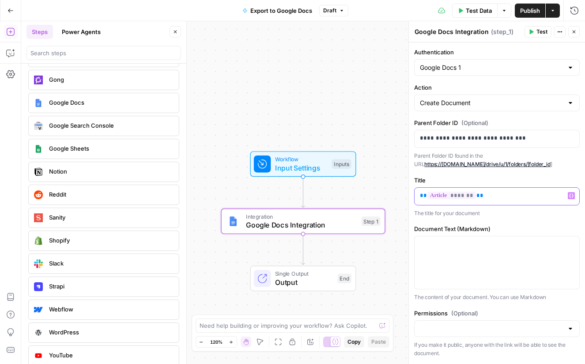
click at [419, 196] on div "** ******* **" at bounding box center [496, 195] width 165 height 17
click at [570, 195] on icon "button" at bounding box center [571, 195] width 4 height 4
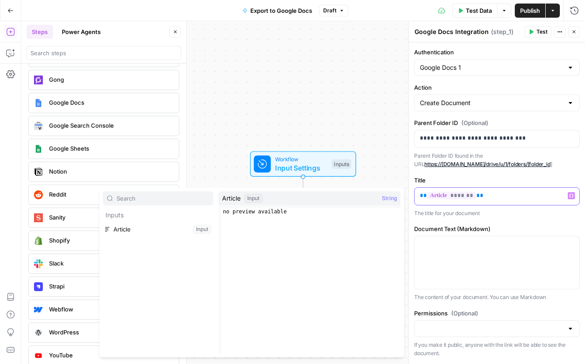
click at [500, 191] on p "** ******* **" at bounding box center [497, 195] width 154 height 9
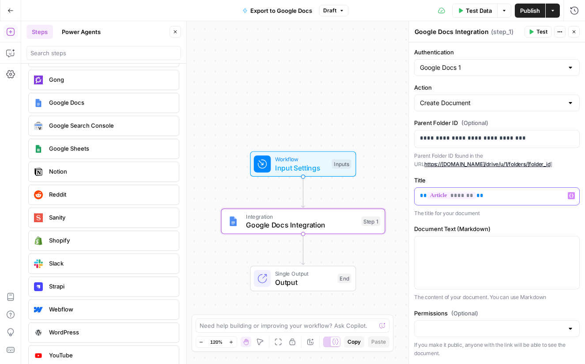
drag, startPoint x: 489, startPoint y: 195, endPoint x: 400, endPoint y: 191, distance: 88.8
click at [401, 191] on body "Pettable New Home Browse Insights Opportunities Your Data Recent Grids Write Co…" at bounding box center [292, 182] width 585 height 364
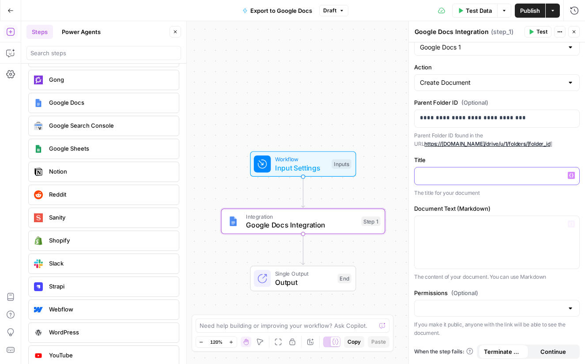
scroll to position [20, 0]
click at [555, 11] on button "Actions" at bounding box center [552, 11] width 14 height 14
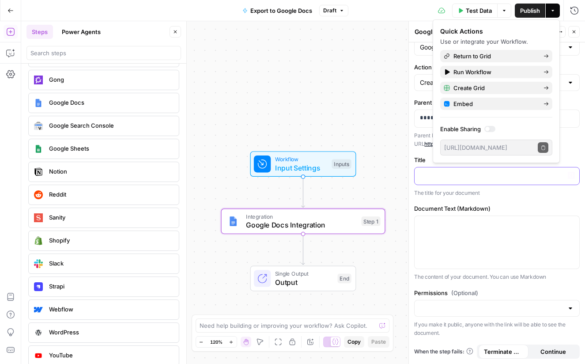
click at [471, 183] on div at bounding box center [496, 175] width 165 height 17
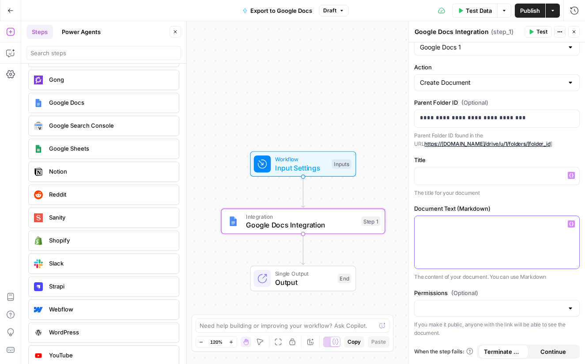
click at [569, 224] on icon "button" at bounding box center [571, 224] width 4 height 4
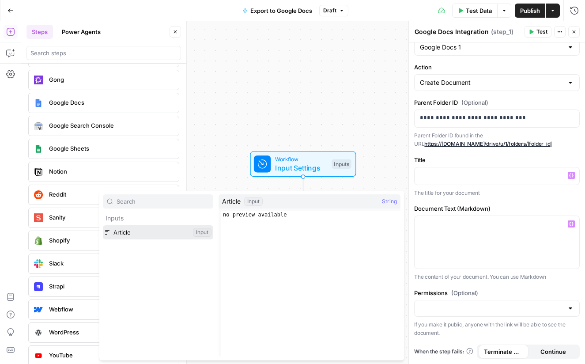
click at [116, 228] on button "Select variable Article" at bounding box center [158, 232] width 110 height 14
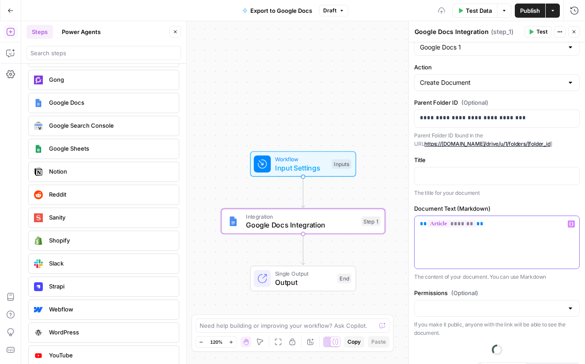
scroll to position [38, 0]
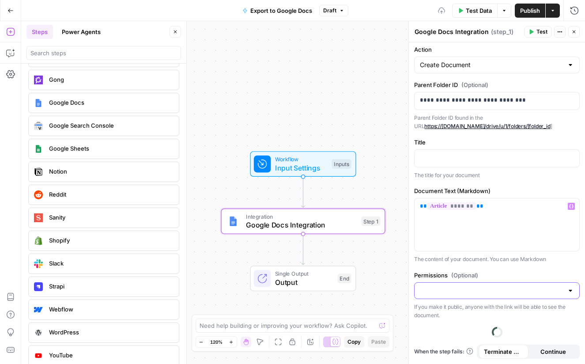
click at [474, 293] on input "Permissions (Optional)" at bounding box center [491, 290] width 143 height 9
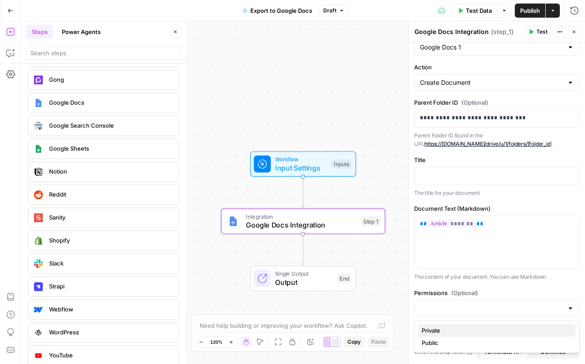
scroll to position [20, 0]
click at [436, 337] on button "Public" at bounding box center [496, 342] width 157 height 12
type input "Public"
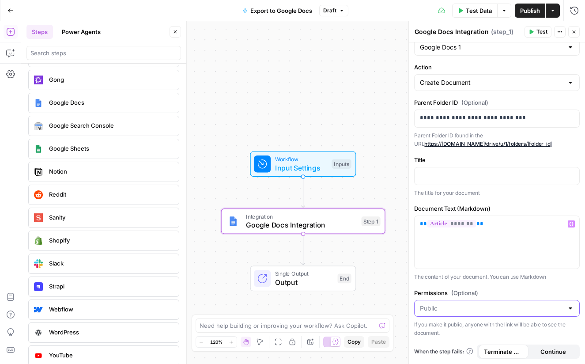
drag, startPoint x: 472, startPoint y: 307, endPoint x: 463, endPoint y: 307, distance: 9.7
click at [472, 307] on input "Permissions (Optional)" at bounding box center [491, 308] width 143 height 9
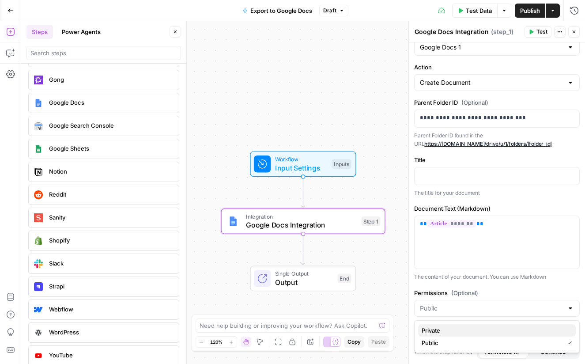
click at [442, 330] on span "Private" at bounding box center [494, 330] width 147 height 9
type input "Private"
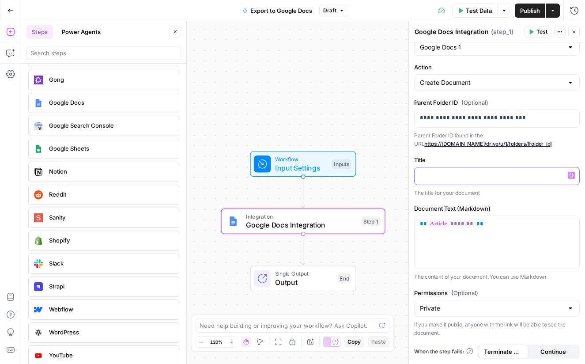
click at [442, 176] on p at bounding box center [497, 175] width 154 height 9
click at [551, 347] on span "Continue" at bounding box center [553, 351] width 26 height 9
click at [555, 14] on div "Close" at bounding box center [568, 13] width 26 height 15
click at [575, 30] on icon "button" at bounding box center [573, 31] width 5 height 5
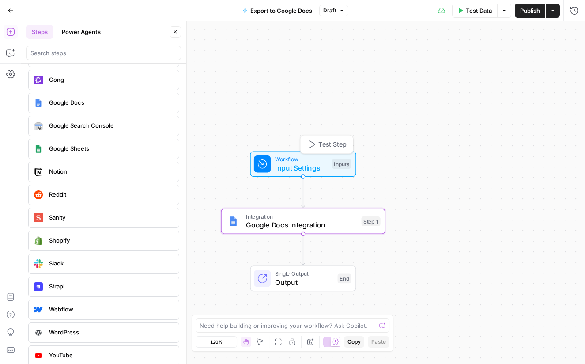
click at [287, 161] on span "Workflow" at bounding box center [301, 159] width 52 height 8
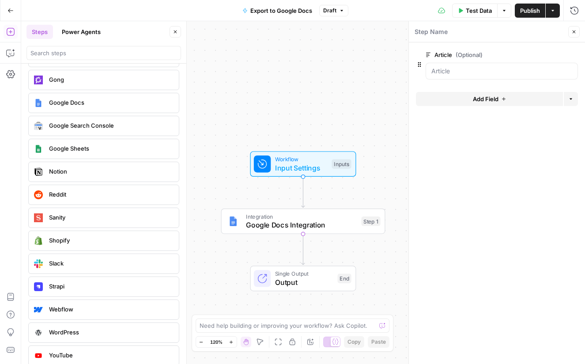
click at [501, 98] on icon "button" at bounding box center [503, 98] width 5 height 5
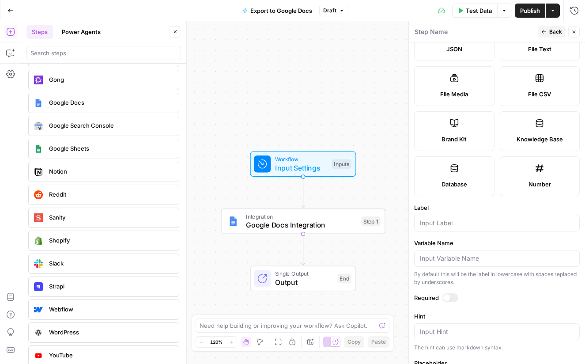
scroll to position [0, 0]
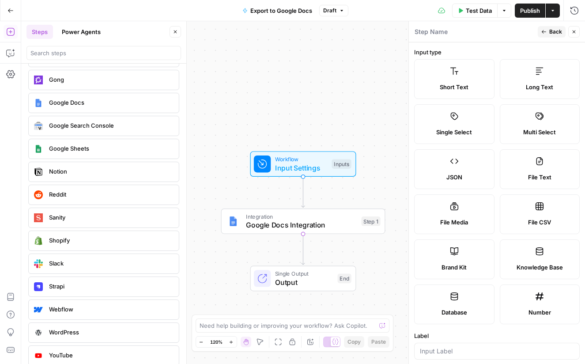
click at [454, 79] on label "Short Text" at bounding box center [454, 79] width 80 height 40
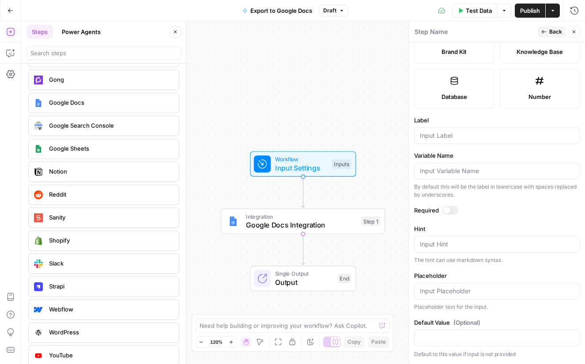
click at [572, 33] on icon "button" at bounding box center [573, 31] width 5 height 5
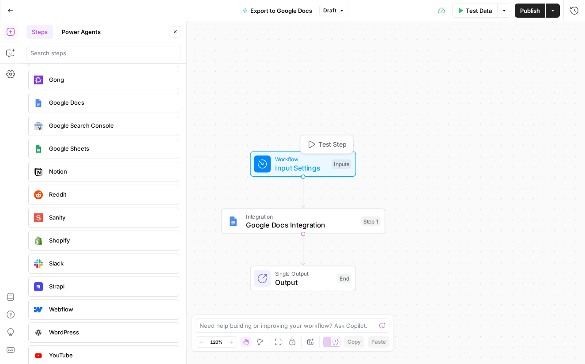
click at [308, 170] on span "Input Settings" at bounding box center [301, 167] width 52 height 11
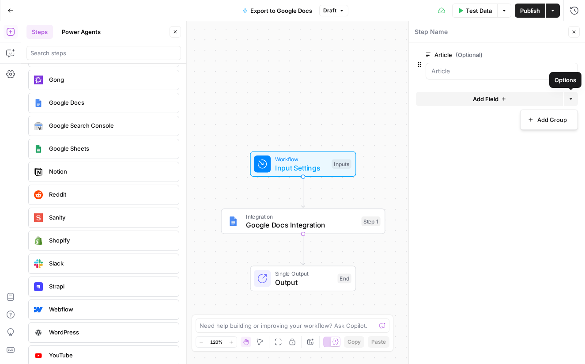
click at [567, 101] on button "Options" at bounding box center [570, 99] width 14 height 14
drag, startPoint x: 493, startPoint y: 143, endPoint x: 539, endPoint y: 81, distance: 77.3
click at [494, 142] on form "Article (Optional) edit field Delete group Add Field Options" at bounding box center [497, 202] width 176 height 321
click at [560, 54] on icon "button" at bounding box center [559, 54] width 5 height 4
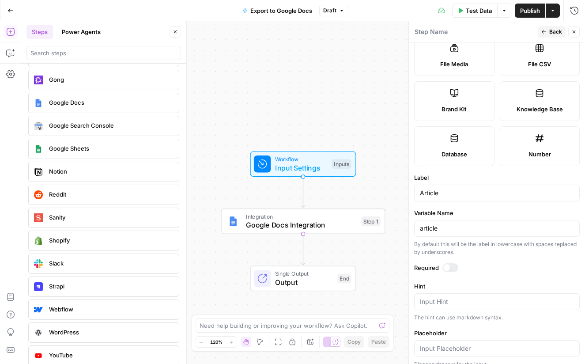
scroll to position [233, 0]
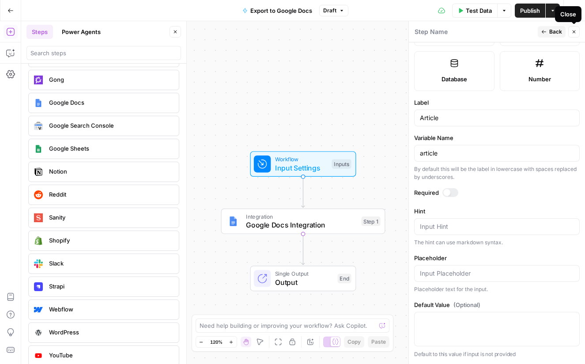
click at [571, 30] on icon "button" at bounding box center [573, 31] width 5 height 5
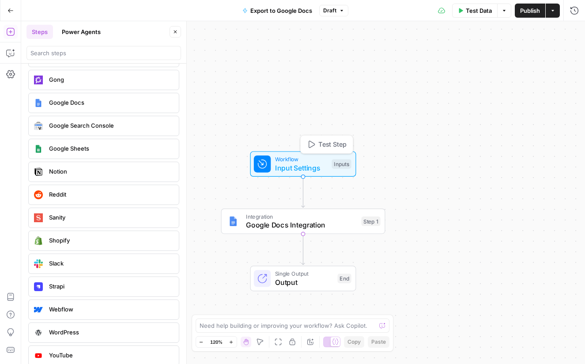
click at [306, 166] on span "Input Settings" at bounding box center [301, 167] width 52 height 11
click at [497, 99] on span "Add Field" at bounding box center [485, 98] width 26 height 9
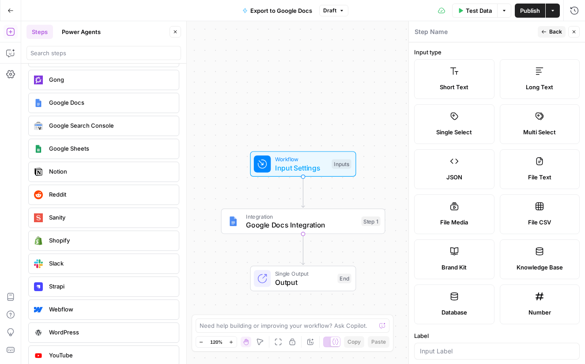
click at [453, 83] on span "Short Text" at bounding box center [453, 86] width 29 height 9
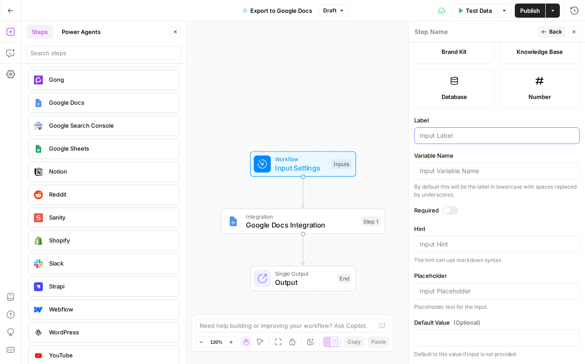
click at [453, 137] on input "Label" at bounding box center [497, 135] width 154 height 9
type input "Brand"
click at [457, 242] on textarea "Hint" at bounding box center [497, 244] width 154 height 9
click at [458, 242] on textarea "Hint" at bounding box center [497, 244] width 154 height 9
click at [466, 337] on input "Default Value (Optional)" at bounding box center [497, 337] width 154 height 9
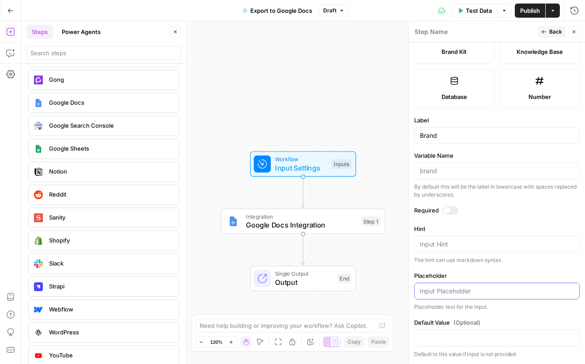
click at [456, 292] on input "Placeholder" at bounding box center [497, 290] width 154 height 9
click at [572, 32] on icon "button" at bounding box center [573, 31] width 5 height 5
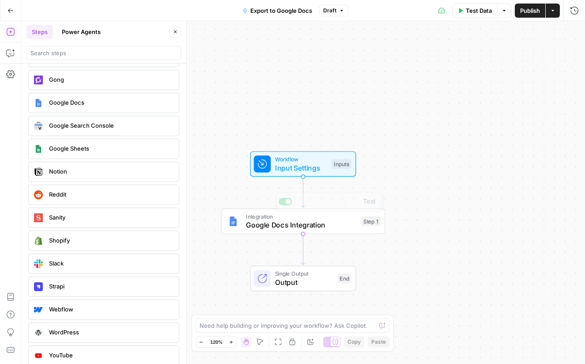
click at [297, 161] on span "Workflow" at bounding box center [301, 159] width 52 height 8
click at [285, 163] on span "Input Settings" at bounding box center [301, 168] width 52 height 11
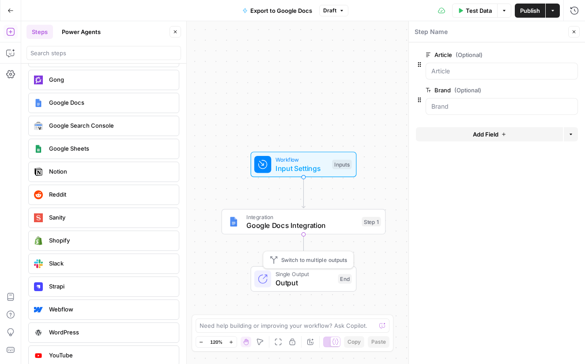
click at [293, 221] on span "Google Docs Integration" at bounding box center [301, 225] width 111 height 11
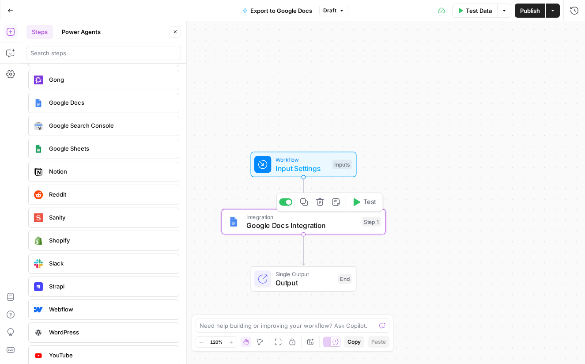
type textarea "Google Docs Integration"
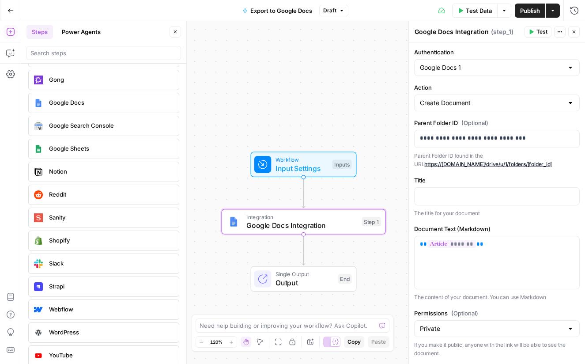
scroll to position [20, 0]
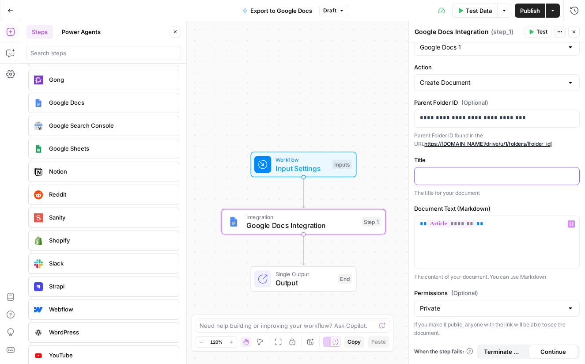
click at [433, 169] on div at bounding box center [496, 175] width 165 height 17
click at [572, 175] on icon "button" at bounding box center [571, 175] width 4 height 4
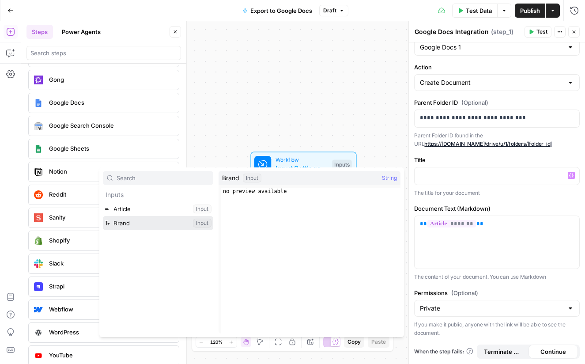
click at [129, 225] on button "Select variable Brand" at bounding box center [158, 223] width 110 height 14
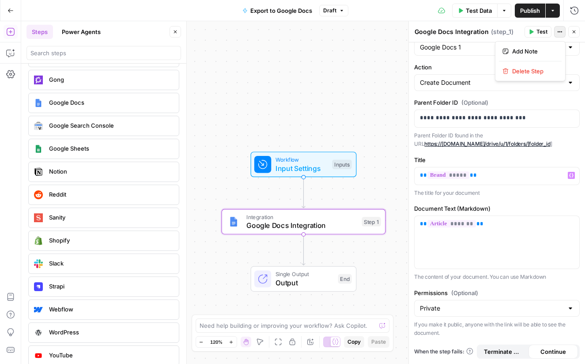
click at [558, 31] on icon "button" at bounding box center [559, 31] width 5 height 5
click at [576, 32] on span "Close" at bounding box center [576, 32] width 0 height 0
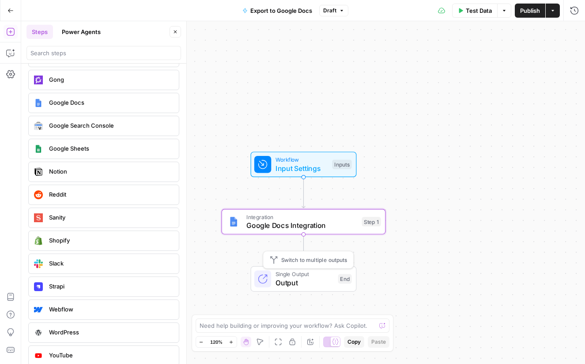
click at [316, 277] on span "Output" at bounding box center [304, 282] width 58 height 11
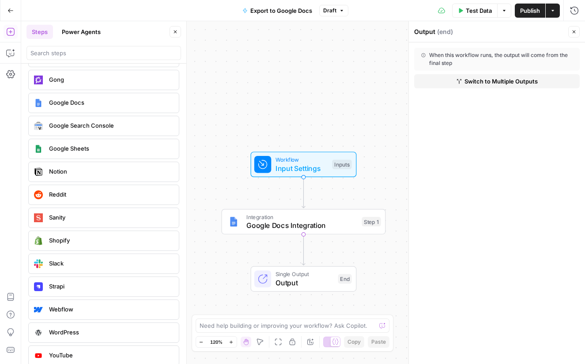
click at [569, 31] on button "Close" at bounding box center [573, 31] width 11 height 11
click at [523, 16] on button "Publish" at bounding box center [529, 11] width 30 height 14
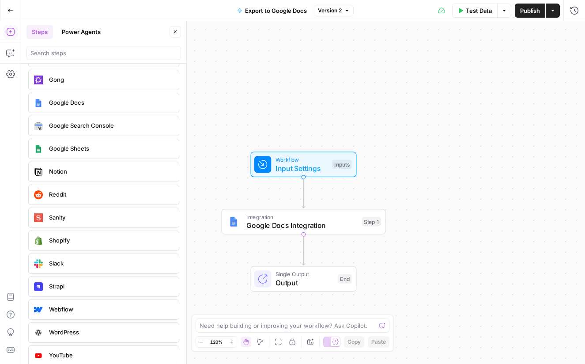
click at [350, 67] on div "Workflow Input Settings Inputs Integration Google Docs Integration Step 1 Singl…" at bounding box center [302, 192] width 563 height 342
click at [8, 15] on button "Go Back" at bounding box center [11, 11] width 16 height 16
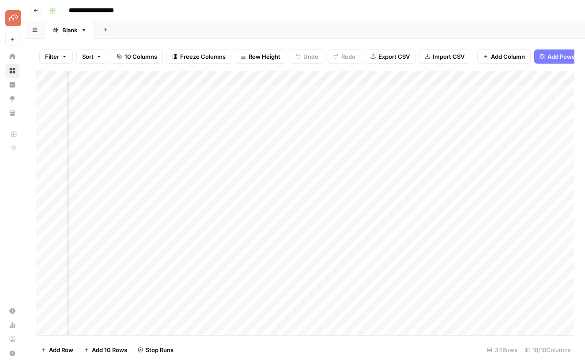
scroll to position [0, 602]
click at [472, 121] on div "Add Column" at bounding box center [305, 203] width 538 height 264
click at [472, 137] on div "Add Column" at bounding box center [305, 203] width 538 height 264
click at [506, 123] on div "Add Column" at bounding box center [305, 203] width 538 height 264
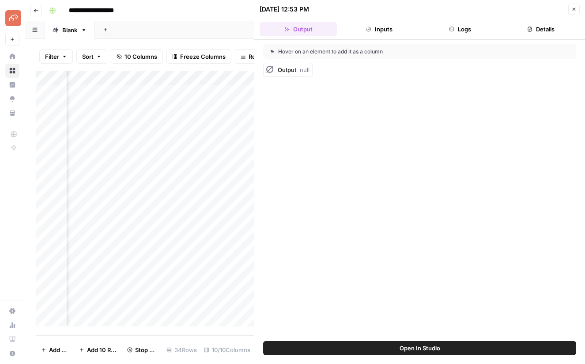
click at [573, 12] on button "Close" at bounding box center [573, 9] width 11 height 11
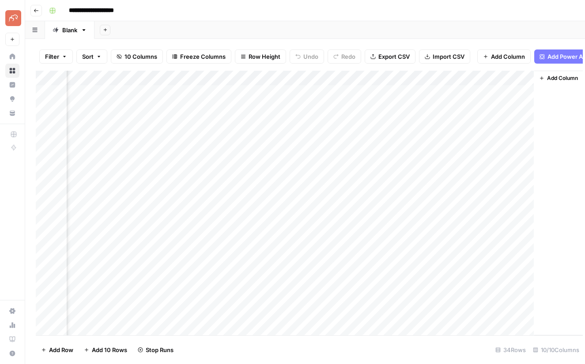
scroll to position [0, 591]
click at [516, 79] on div "Add Column" at bounding box center [305, 203] width 538 height 264
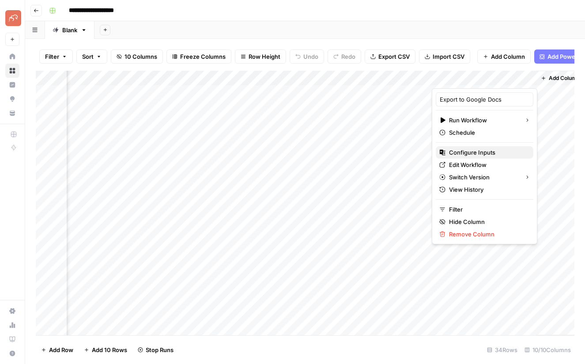
click at [469, 153] on span "Configure Inputs" at bounding box center [487, 152] width 77 height 9
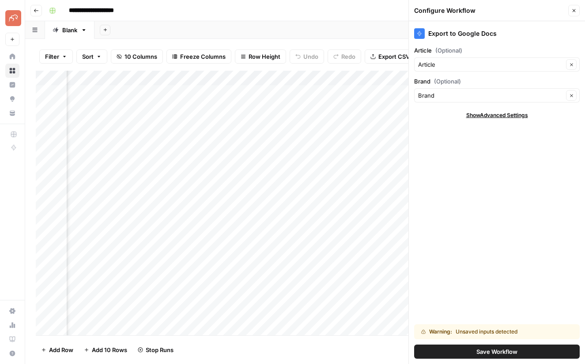
click at [491, 114] on span "Show Advanced Settings" at bounding box center [497, 115] width 62 height 8
click at [465, 67] on input "Article (Optional)" at bounding box center [490, 64] width 145 height 9
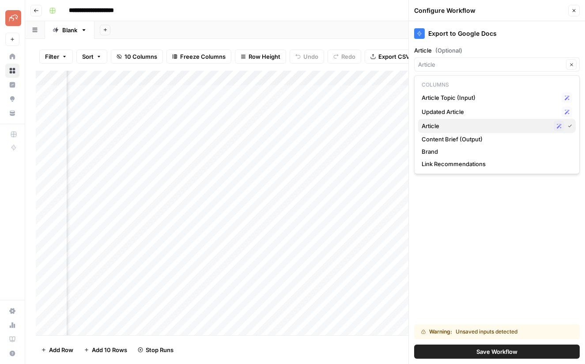
click at [451, 125] on span "Article" at bounding box center [485, 125] width 128 height 9
type input "Article"
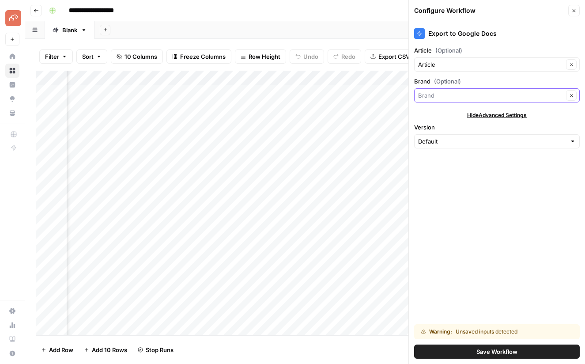
click at [454, 94] on input "Brand (Optional)" at bounding box center [490, 95] width 145 height 9
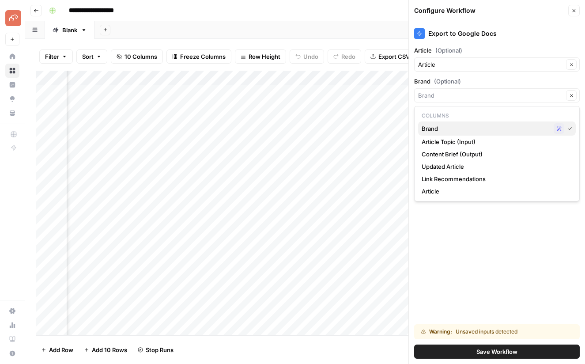
click at [448, 127] on span "Brand" at bounding box center [485, 128] width 128 height 9
type input "Brand"
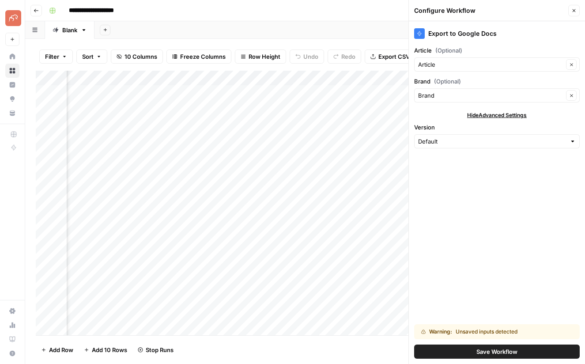
click at [499, 351] on span "Save Workflow" at bounding box center [496, 351] width 41 height 9
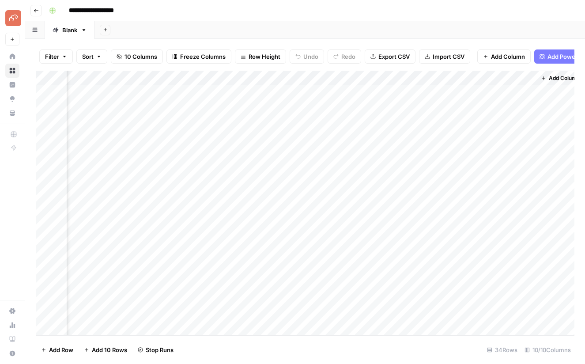
click at [517, 78] on div "Add Column" at bounding box center [305, 203] width 538 height 264
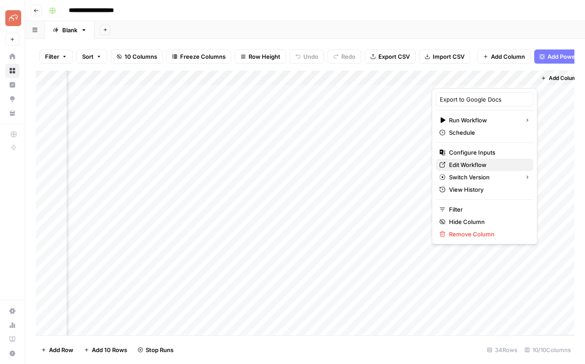
click at [469, 165] on span "Edit Workflow" at bounding box center [487, 164] width 77 height 9
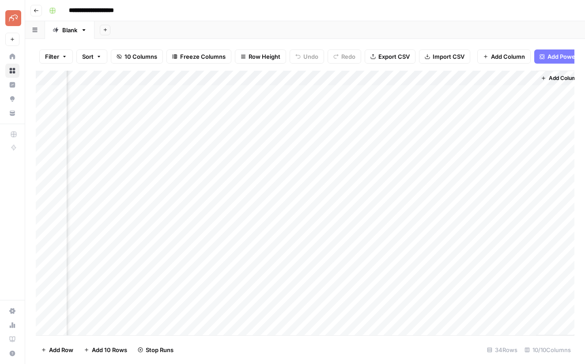
click at [517, 77] on div "Add Column" at bounding box center [305, 203] width 538 height 264
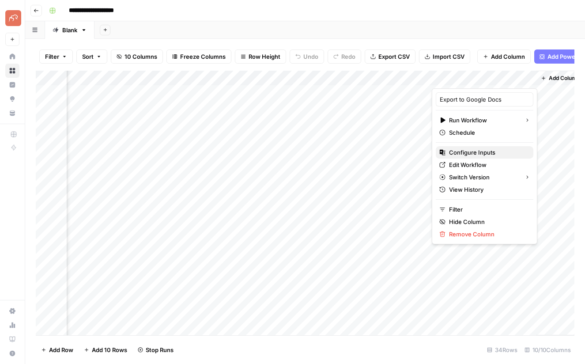
click at [466, 153] on span "Configure Inputs" at bounding box center [487, 152] width 77 height 9
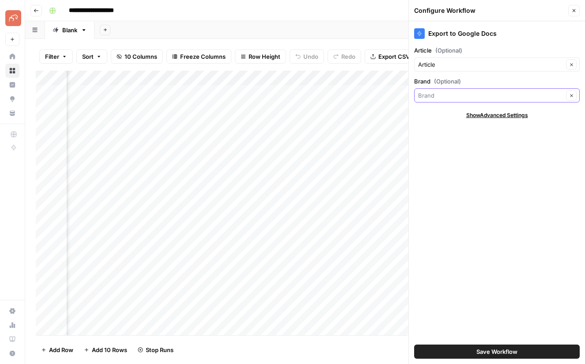
click at [478, 97] on input "Brand (Optional)" at bounding box center [490, 95] width 145 height 9
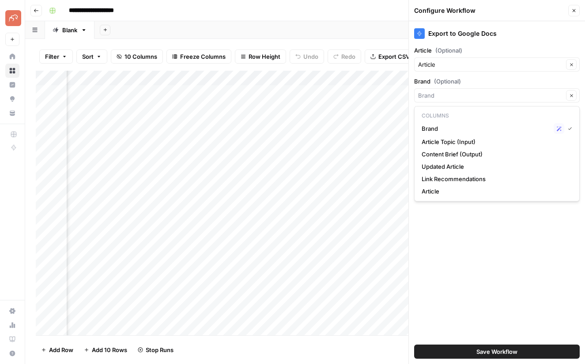
scroll to position [0, 729]
click at [438, 139] on span "Article Topic (Input)" at bounding box center [494, 141] width 147 height 9
type input "Article Topic (Input)"
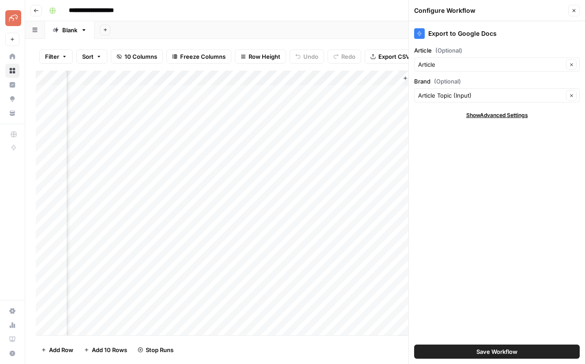
click at [429, 81] on label "Brand (Optional)" at bounding box center [496, 81] width 165 height 9
click at [429, 91] on input "Article Topic (Input)" at bounding box center [490, 95] width 145 height 9
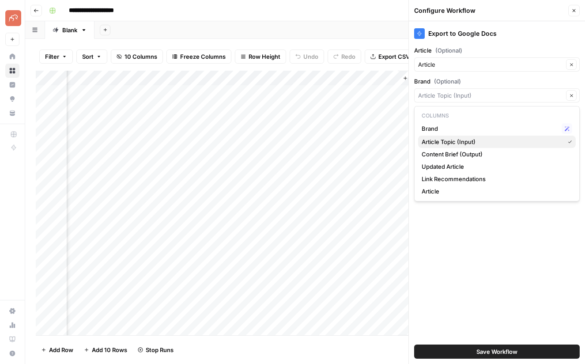
click at [448, 142] on span "Article Topic (Input)" at bounding box center [490, 141] width 139 height 9
type input "Article Topic (Input)"
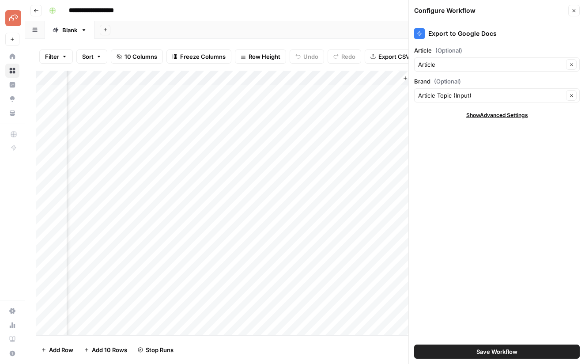
click at [532, 353] on button "Save Workflow" at bounding box center [496, 351] width 165 height 14
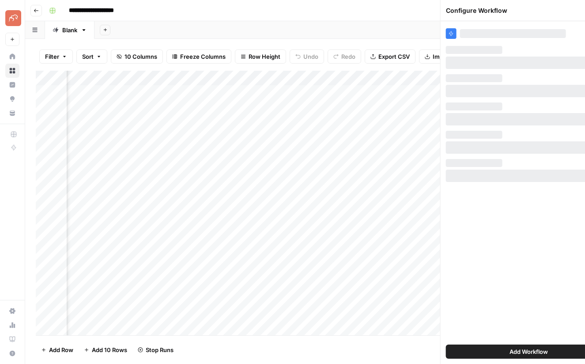
scroll to position [0, 602]
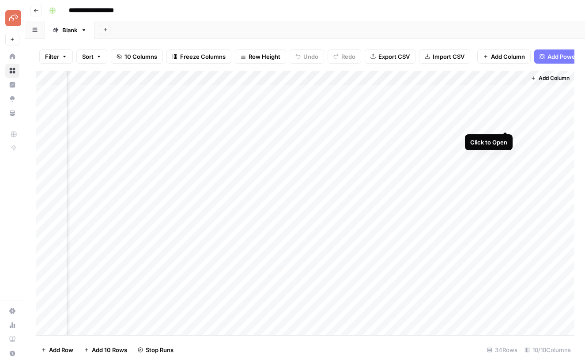
click at [503, 122] on div "Add Column" at bounding box center [305, 203] width 538 height 264
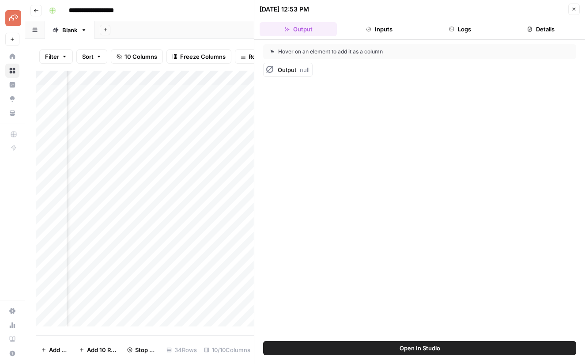
drag, startPoint x: 573, startPoint y: 9, endPoint x: 559, endPoint y: 15, distance: 15.6
click at [573, 9] on icon "button" at bounding box center [573, 9] width 5 height 5
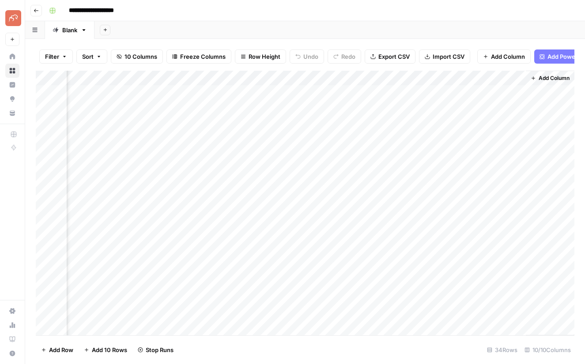
scroll to position [0, 591]
click at [516, 78] on div "Add Column" at bounding box center [305, 203] width 538 height 264
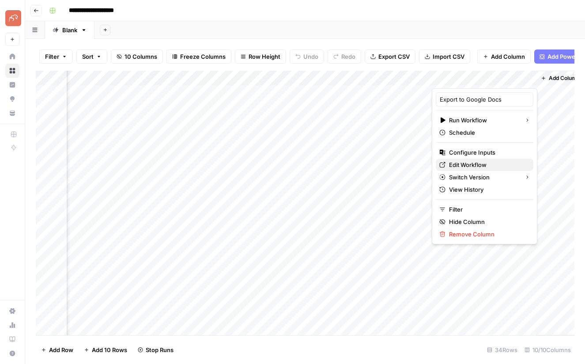
click at [458, 164] on span "Edit Workflow" at bounding box center [487, 164] width 77 height 9
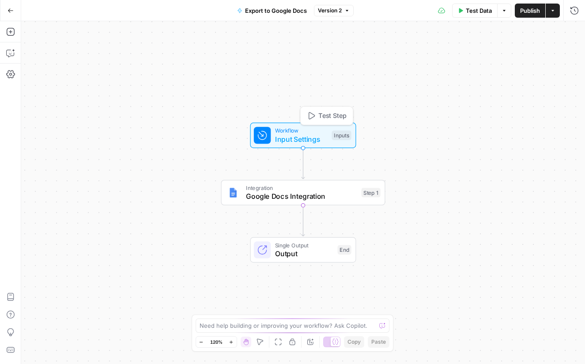
click at [296, 135] on span "Input Settings" at bounding box center [301, 139] width 52 height 11
click at [300, 187] on span "Integration" at bounding box center [301, 188] width 111 height 8
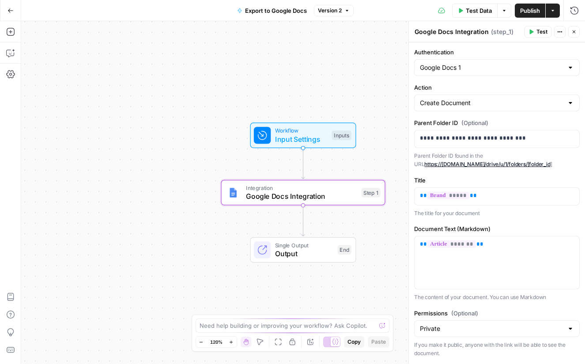
scroll to position [20, 0]
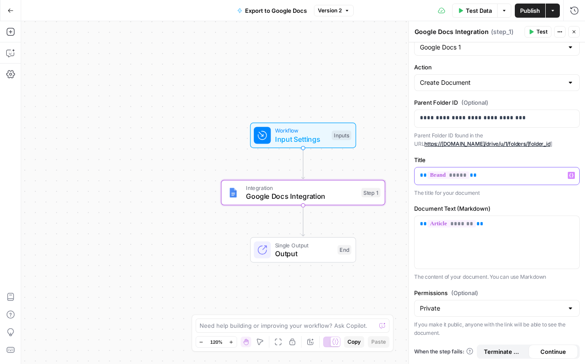
click at [480, 176] on p "** ***** **" at bounding box center [497, 175] width 154 height 9
drag, startPoint x: 311, startPoint y: 132, endPoint x: 299, endPoint y: 131, distance: 12.0
click at [311, 132] on span "Workflow" at bounding box center [301, 130] width 52 height 8
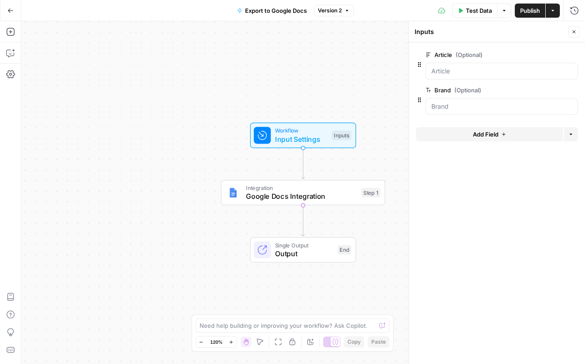
click at [485, 136] on span "Add Field" at bounding box center [485, 134] width 26 height 9
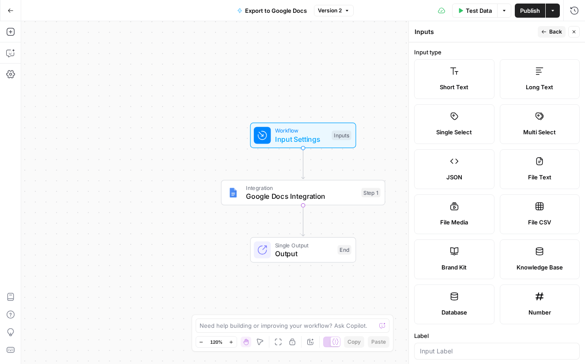
click at [463, 83] on span "Short Text" at bounding box center [453, 86] width 29 height 9
click at [454, 356] on div at bounding box center [496, 350] width 165 height 17
click at [451, 349] on input "Label" at bounding box center [497, 350] width 154 height 9
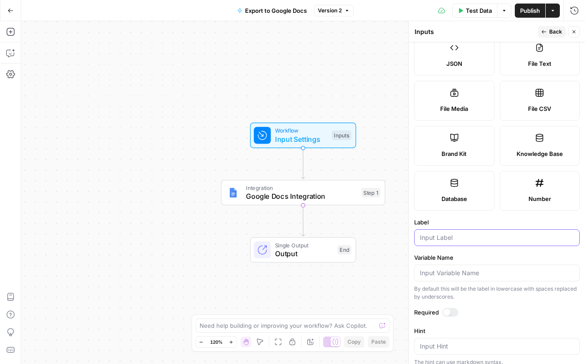
scroll to position [215, 0]
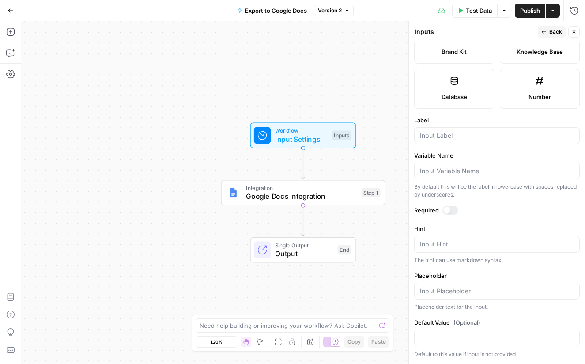
click at [577, 31] on button "Close" at bounding box center [573, 31] width 11 height 11
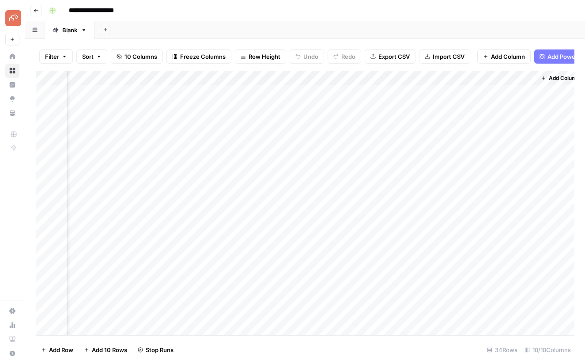
scroll to position [0, 602]
click at [384, 123] on div "Add Column" at bounding box center [305, 203] width 538 height 264
click at [59, 129] on div "Add Column" at bounding box center [305, 203] width 538 height 264
click at [60, 128] on div "Add Column" at bounding box center [305, 203] width 538 height 264
drag, startPoint x: 480, startPoint y: 122, endPoint x: 392, endPoint y: 122, distance: 87.8
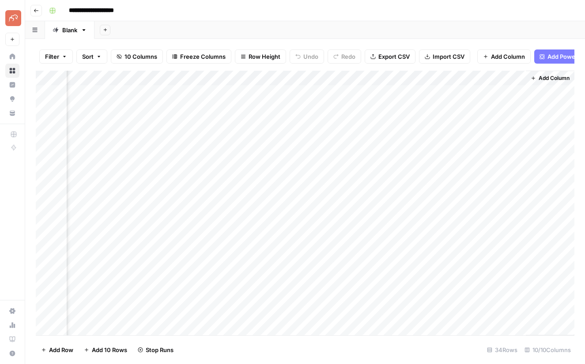
click at [391, 122] on div "Add Column" at bounding box center [305, 203] width 538 height 264
click at [506, 77] on div "Add Column" at bounding box center [305, 203] width 538 height 264
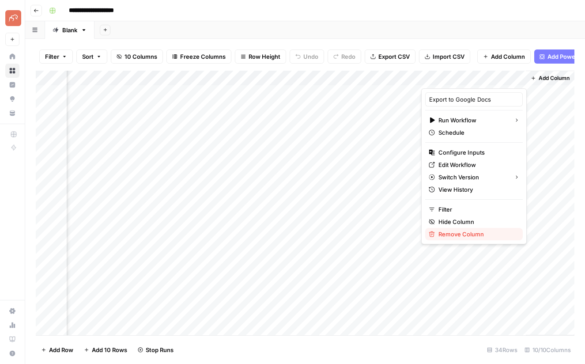
click at [455, 236] on span "Remove Column" at bounding box center [476, 233] width 77 height 9
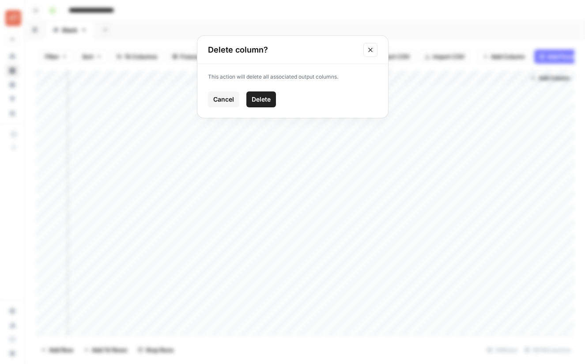
click at [253, 98] on span "Delete" at bounding box center [260, 99] width 19 height 9
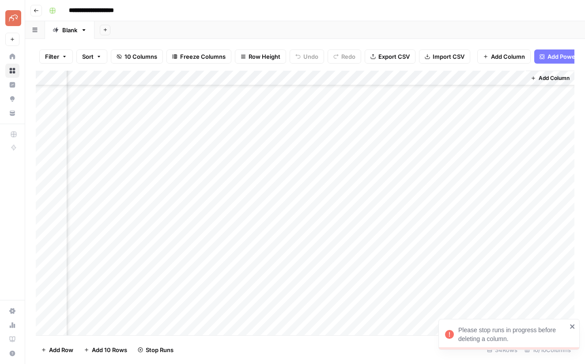
scroll to position [275, 602]
click at [517, 252] on div "Add Column" at bounding box center [305, 203] width 538 height 264
click at [516, 103] on div "Add Column" at bounding box center [305, 203] width 538 height 264
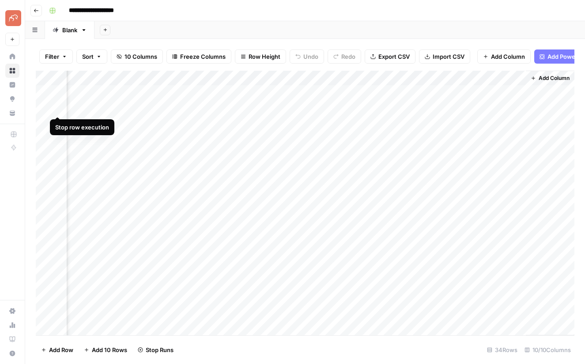
click at [59, 106] on div "Add Column" at bounding box center [305, 203] width 538 height 264
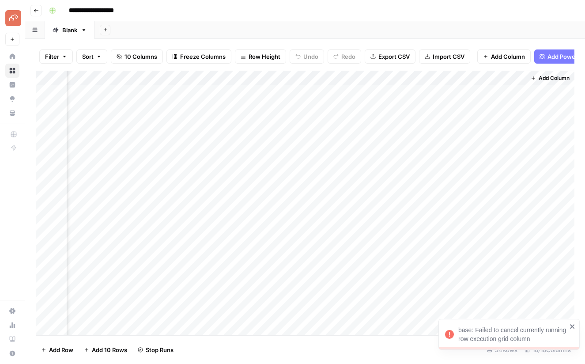
click at [578, 326] on div "base: Failed to cancel currently running row execution grid column" at bounding box center [508, 334] width 141 height 31
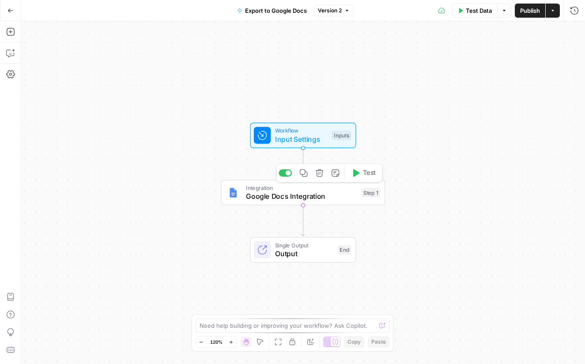
click at [312, 135] on span "Input Settings" at bounding box center [301, 139] width 52 height 11
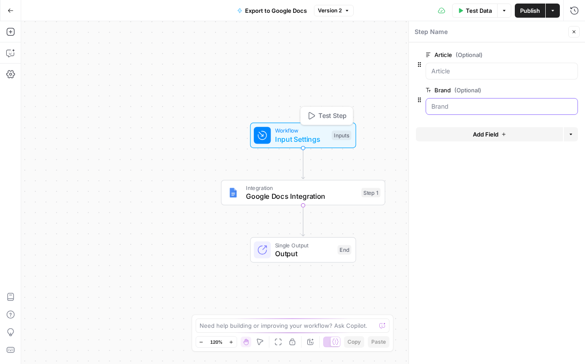
click at [492, 105] on input "Brand (Optional)" at bounding box center [501, 106] width 141 height 9
click at [529, 102] on input "Brand (Optional)" at bounding box center [501, 106] width 141 height 9
click at [554, 88] on span "edit field" at bounding box center [544, 89] width 19 height 7
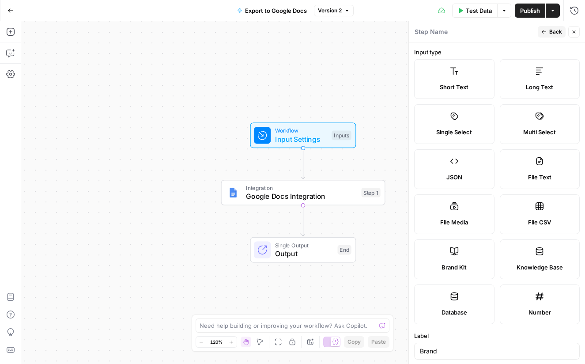
click at [527, 77] on label "Long Text" at bounding box center [539, 79] width 80 height 40
click at [461, 86] on span "Short Text" at bounding box center [453, 86] width 29 height 9
click at [552, 31] on span "Back" at bounding box center [555, 32] width 13 height 8
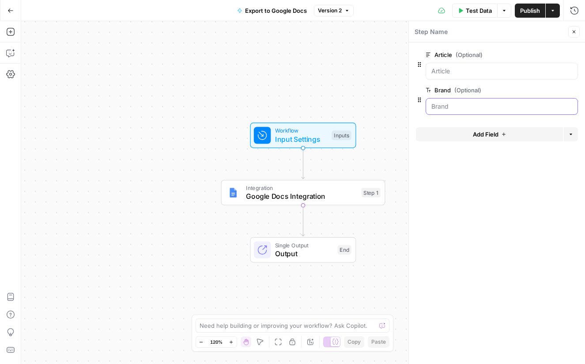
click at [456, 106] on input "Brand (Optional)" at bounding box center [501, 106] width 141 height 9
drag, startPoint x: 451, startPoint y: 109, endPoint x: 463, endPoint y: 116, distance: 13.8
click at [451, 109] on input "Brand (Optional)" at bounding box center [501, 106] width 141 height 9
click at [477, 135] on span "Add Field" at bounding box center [485, 134] width 26 height 9
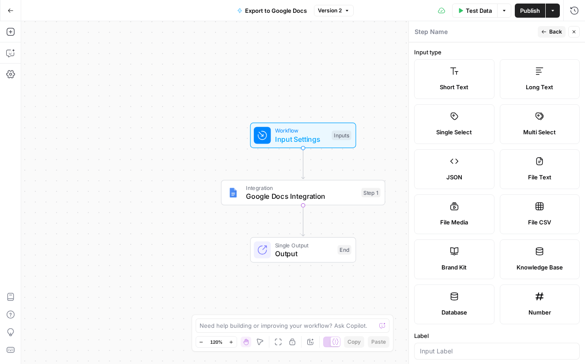
click at [456, 74] on icon at bounding box center [454, 70] width 8 height 7
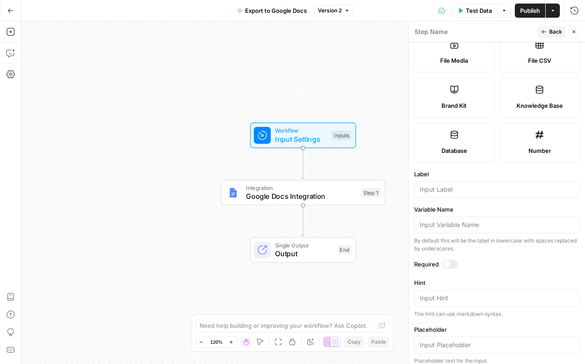
scroll to position [215, 0]
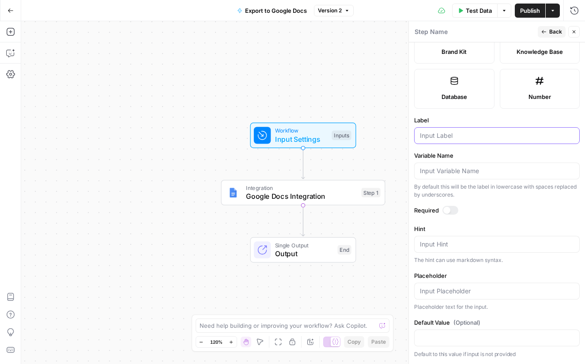
click at [450, 134] on input "Label" at bounding box center [497, 135] width 154 height 9
type input "a"
type input "A"
click at [574, 31] on icon "button" at bounding box center [573, 31] width 3 height 3
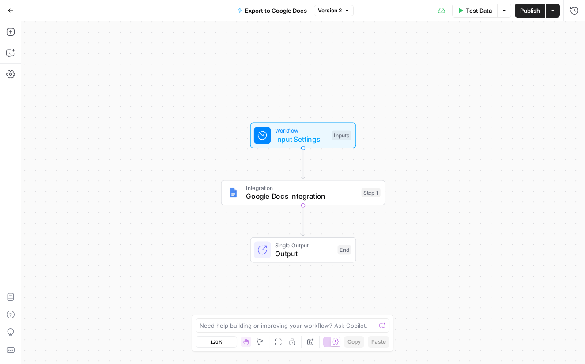
click at [559, 15] on div "Test Data Options Publish Actions Run History" at bounding box center [469, 10] width 232 height 21
click at [318, 249] on span "Output" at bounding box center [304, 253] width 58 height 11
click at [574, 34] on icon "button" at bounding box center [573, 31] width 5 height 5
click at [357, 172] on icon "button" at bounding box center [356, 172] width 7 height 7
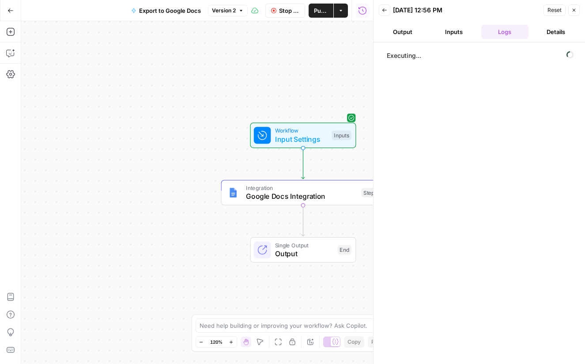
click at [453, 32] on button "Inputs" at bounding box center [454, 32] width 48 height 14
drag, startPoint x: 447, startPoint y: 39, endPoint x: 424, endPoint y: 47, distance: 24.3
click at [447, 39] on header "Back [DATE] 12:56 PM Reset Close Output Inputs Logs Details" at bounding box center [478, 21] width 211 height 42
click at [326, 196] on span "Google Docs Integration" at bounding box center [301, 196] width 111 height 11
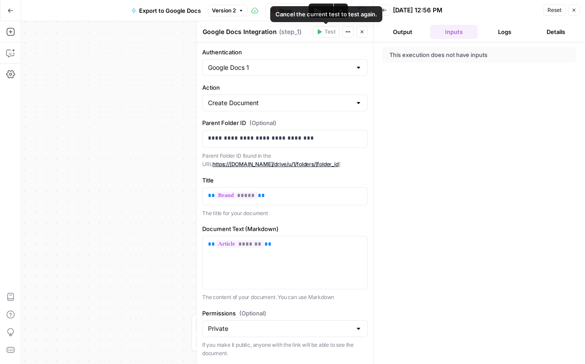
click at [347, 31] on icon "button" at bounding box center [347, 31] width 1 height 1
click at [493, 123] on div "This execution does not have inputs" at bounding box center [478, 202] width 211 height 321
drag, startPoint x: 455, startPoint y: 37, endPoint x: 496, endPoint y: 28, distance: 41.5
click at [455, 37] on button "Inputs" at bounding box center [454, 32] width 48 height 14
click at [577, 11] on button "Close" at bounding box center [573, 9] width 11 height 11
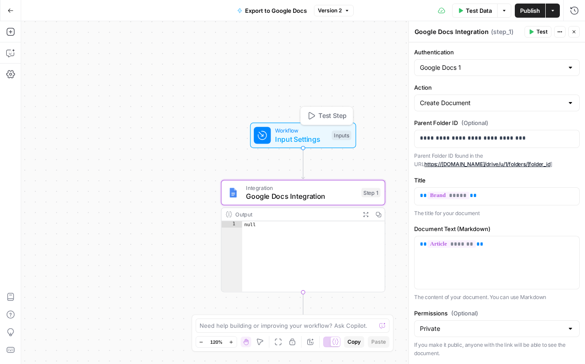
click at [308, 116] on icon "button" at bounding box center [311, 115] width 6 height 7
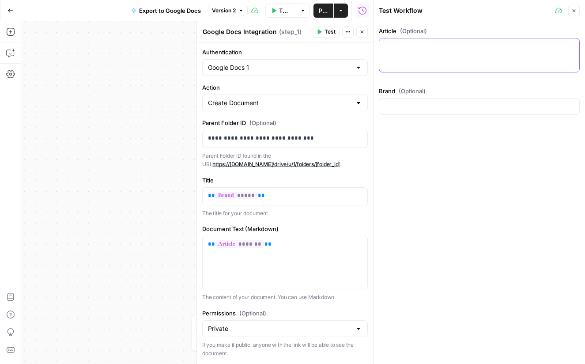
click at [423, 49] on textarea "Article (Optional)" at bounding box center [478, 46] width 189 height 9
click at [407, 69] on div at bounding box center [479, 55] width 201 height 34
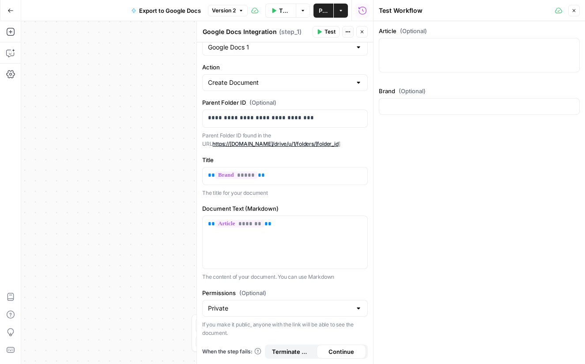
drag, startPoint x: 574, startPoint y: 12, endPoint x: 558, endPoint y: 15, distance: 16.2
click at [574, 12] on icon "button" at bounding box center [573, 10] width 5 height 5
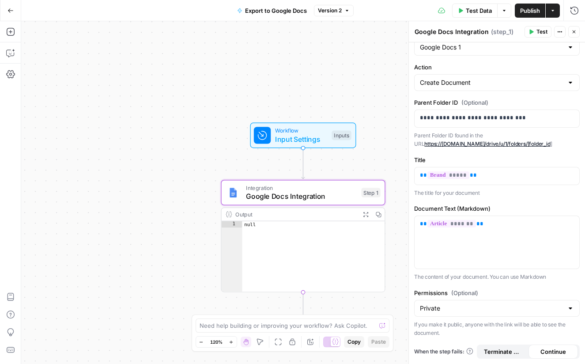
click at [288, 82] on div "Workflow Input Settings Inputs Integration Google Docs Integration Step 1 Outpu…" at bounding box center [302, 192] width 563 height 342
click at [292, 139] on span "Input Settings" at bounding box center [301, 139] width 52 height 11
click at [574, 31] on icon "button" at bounding box center [573, 31] width 5 height 5
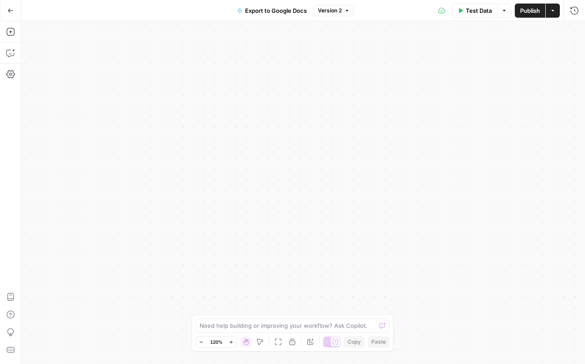
click at [333, 13] on span "Version 2" at bounding box center [330, 11] width 24 height 8
click at [236, 82] on div "Workflow Input Settings Inputs Integration Google Docs Integration Step 1 Outpu…" at bounding box center [302, 192] width 563 height 342
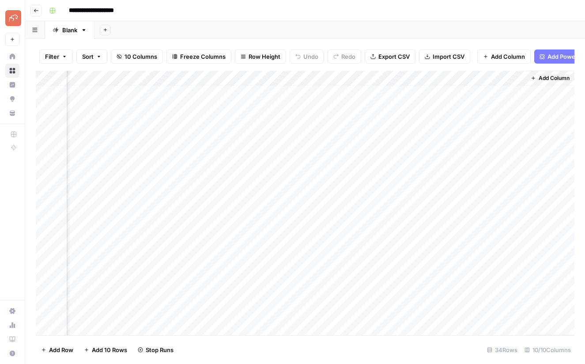
scroll to position [11, 602]
click at [506, 111] on div "Add Column" at bounding box center [305, 203] width 538 height 264
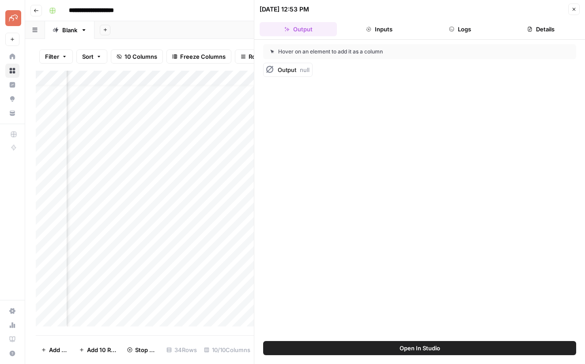
drag, startPoint x: 399, startPoint y: 23, endPoint x: 390, endPoint y: 27, distance: 9.9
click at [394, 26] on button "Inputs" at bounding box center [378, 29] width 77 height 14
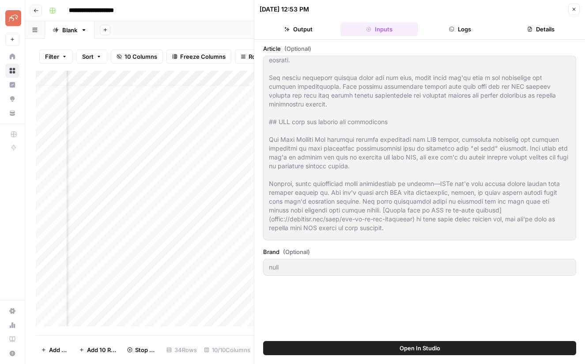
scroll to position [1222, 0]
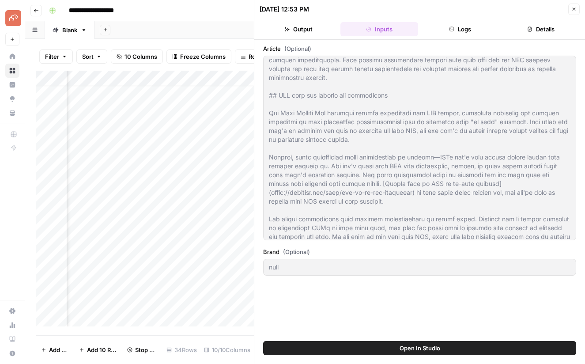
click at [416, 260] on div "null" at bounding box center [419, 267] width 313 height 17
click at [417, 270] on div "null" at bounding box center [419, 267] width 313 height 17
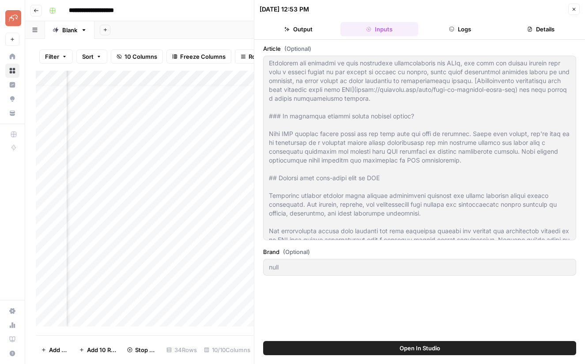
scroll to position [2056, 0]
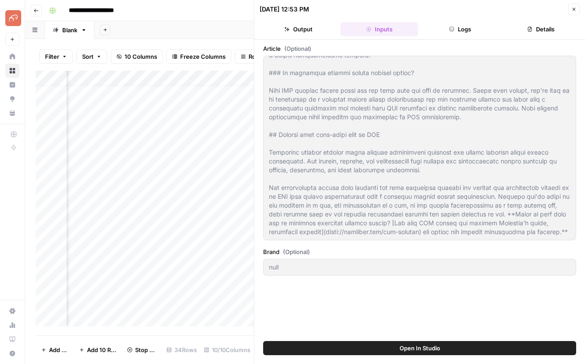
click at [572, 9] on icon "button" at bounding box center [573, 9] width 5 height 5
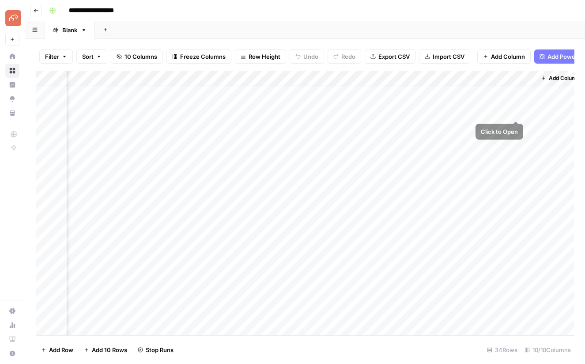
click at [514, 112] on div "Add Column" at bounding box center [305, 203] width 538 height 264
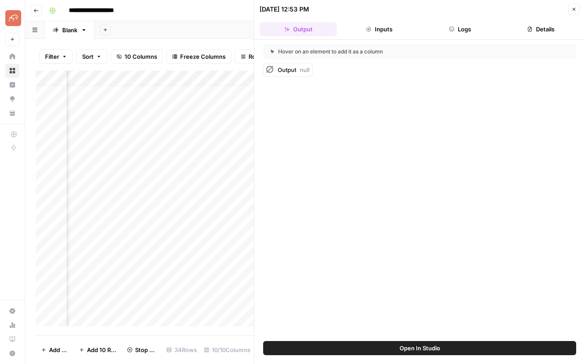
click at [292, 67] on span "Output" at bounding box center [286, 69] width 19 height 7
click at [382, 27] on button "Inputs" at bounding box center [378, 29] width 77 height 14
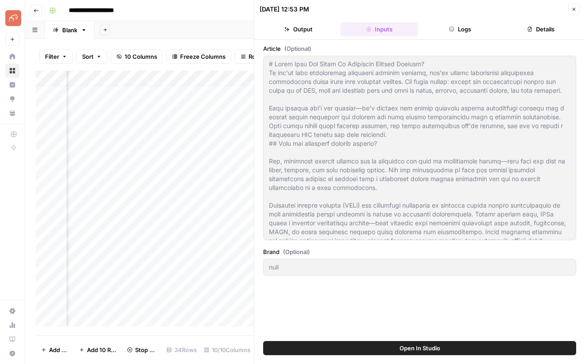
click at [544, 26] on button "Details" at bounding box center [540, 29] width 77 height 14
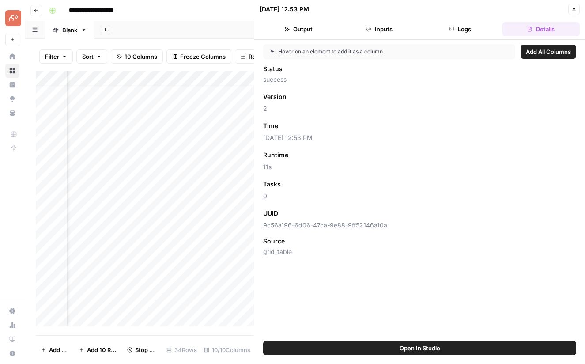
click at [465, 29] on button "Logs" at bounding box center [459, 29] width 77 height 14
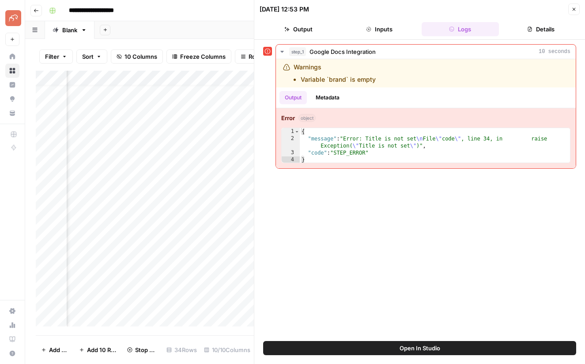
click at [296, 32] on button "Output" at bounding box center [297, 29] width 77 height 14
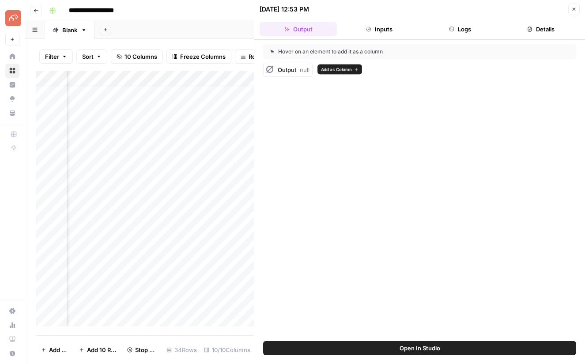
drag, startPoint x: 282, startPoint y: 72, endPoint x: 320, endPoint y: 62, distance: 39.2
click at [283, 72] on span "Output" at bounding box center [286, 69] width 19 height 7
drag, startPoint x: 572, startPoint y: 11, endPoint x: 498, endPoint y: 21, distance: 75.2
click at [572, 11] on icon "button" at bounding box center [573, 9] width 5 height 5
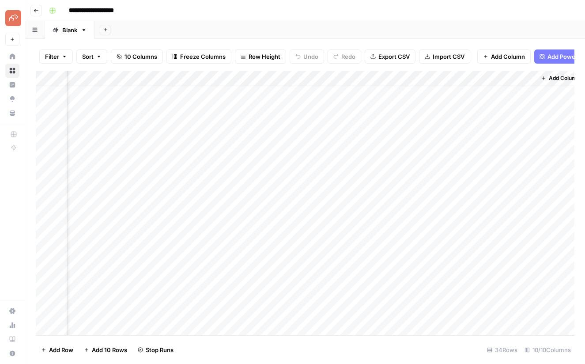
click at [507, 77] on div "Add Column" at bounding box center [305, 203] width 538 height 264
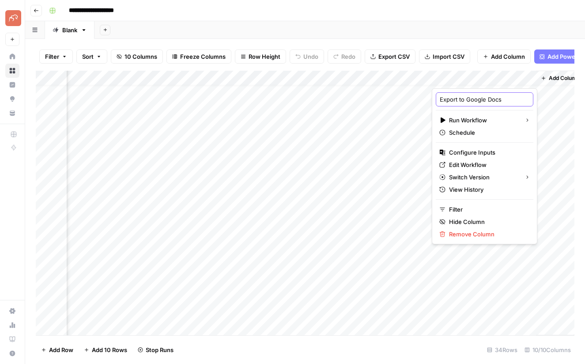
click at [485, 101] on input "Export to Google Docs" at bounding box center [484, 99] width 90 height 9
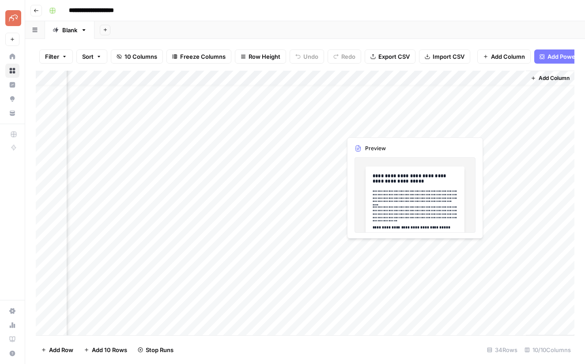
scroll to position [11, 595]
